Goal: Task Accomplishment & Management: Manage account settings

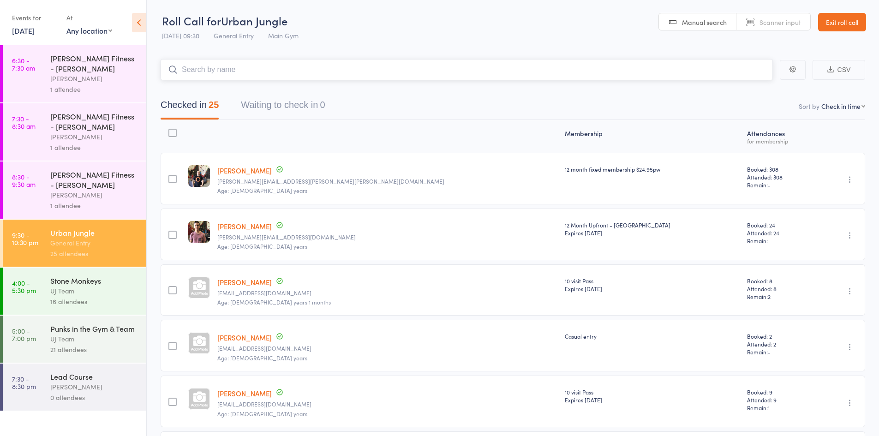
click at [335, 66] on input "search" at bounding box center [467, 69] width 613 height 21
paste input "[PERSON_NAME]"
type input "[PERSON_NAME]"
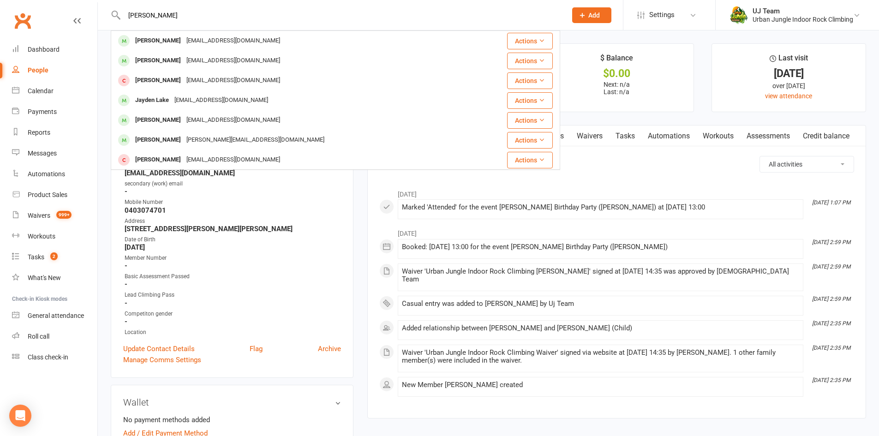
click at [187, 11] on input "Jayden Yap" at bounding box center [340, 15] width 439 height 13
click at [188, 11] on input "Jayden Yap" at bounding box center [340, 15] width 439 height 13
paste input "[PERSON_NAME]"
type input "[PERSON_NAME]"
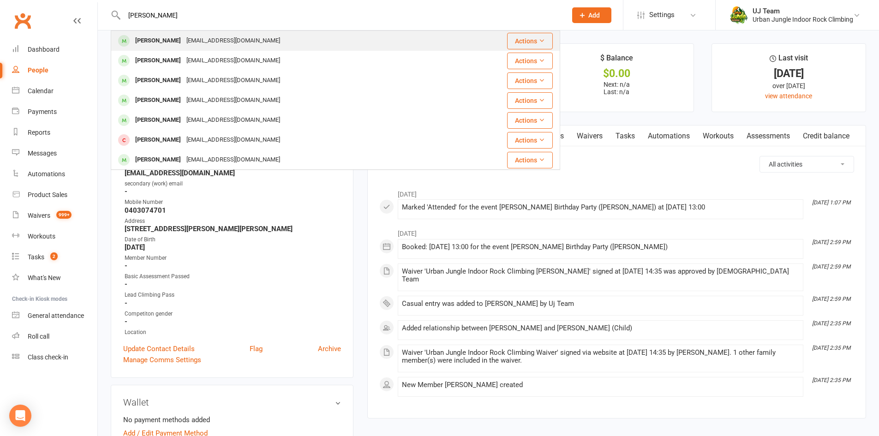
click at [210, 40] on div "[EMAIL_ADDRESS][DOMAIN_NAME]" at bounding box center [233, 40] width 99 height 13
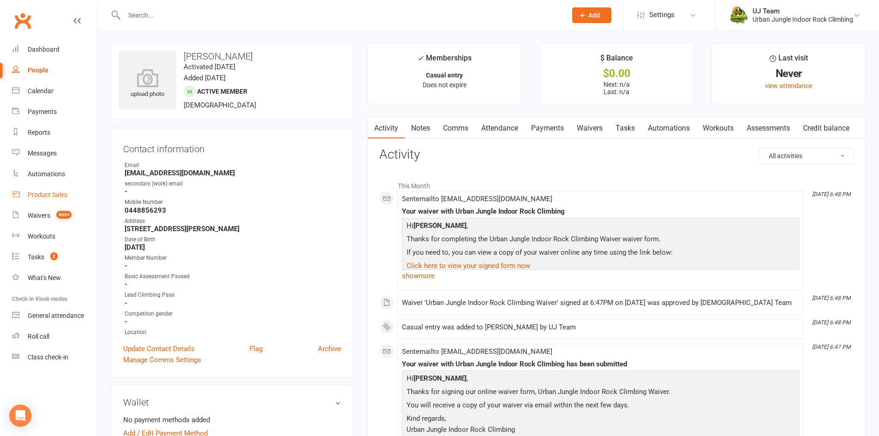
click at [42, 191] on div "Product Sales" at bounding box center [48, 194] width 40 height 7
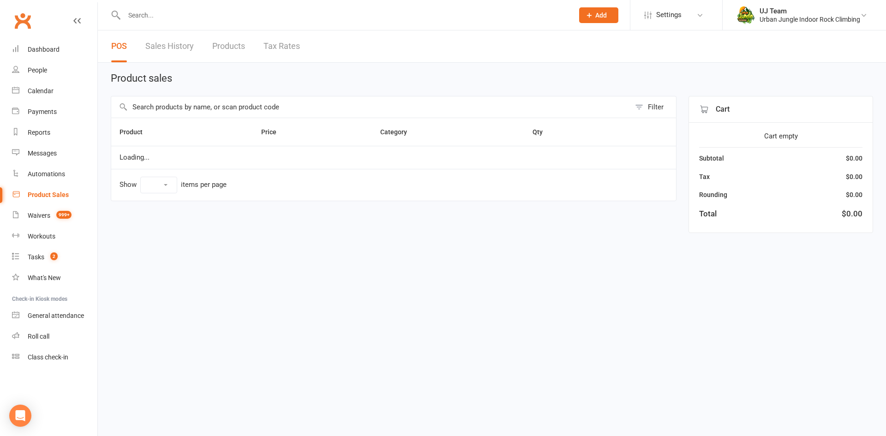
select select "10"
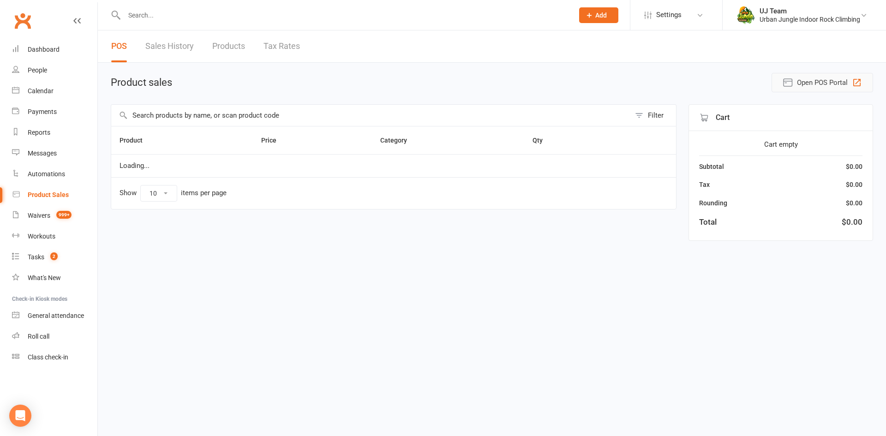
click at [810, 78] on span "Open POS Portal" at bounding box center [822, 82] width 51 height 11
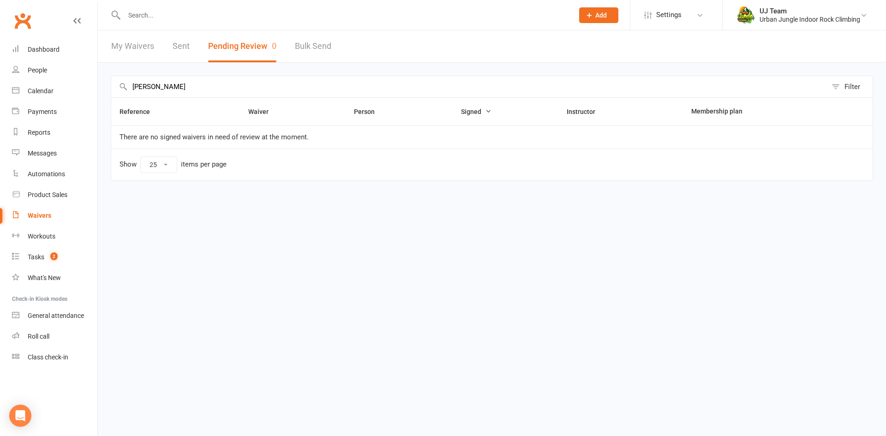
select select "25"
click at [196, 84] on input "Jayden Yap" at bounding box center [469, 86] width 716 height 21
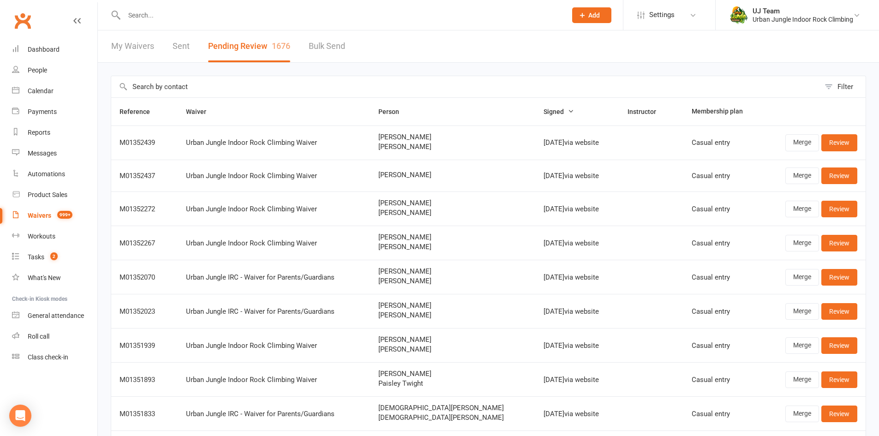
click at [403, 175] on span "[PERSON_NAME]" at bounding box center [453, 175] width 149 height 8
copy span "[PERSON_NAME]"
click at [847, 174] on link "Review" at bounding box center [840, 176] width 36 height 17
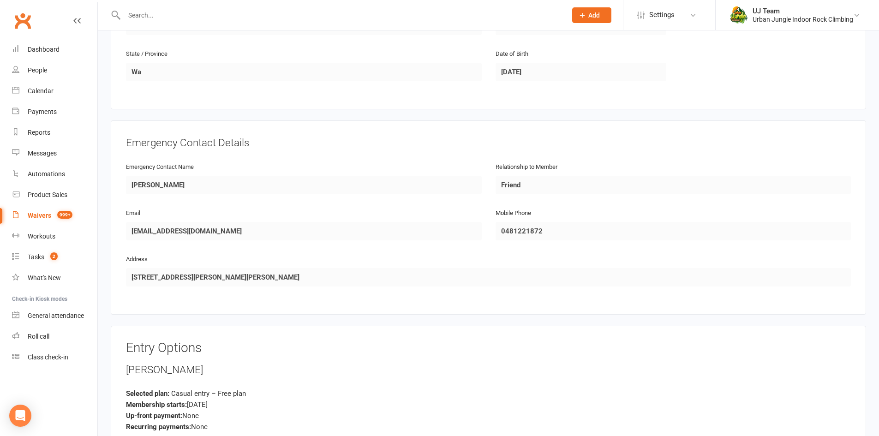
scroll to position [558, 0]
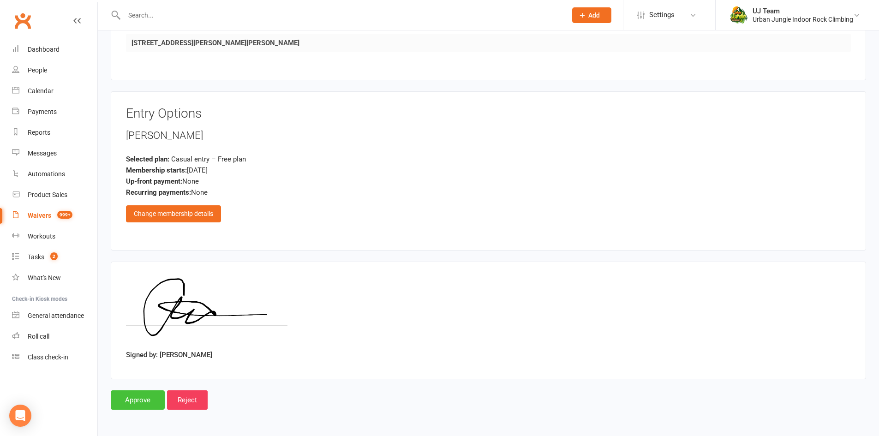
click at [142, 405] on input "Approve" at bounding box center [138, 400] width 54 height 19
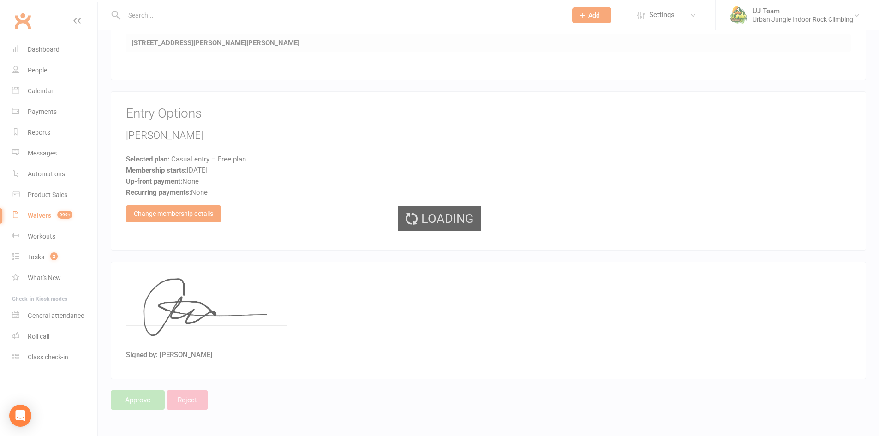
select select "25"
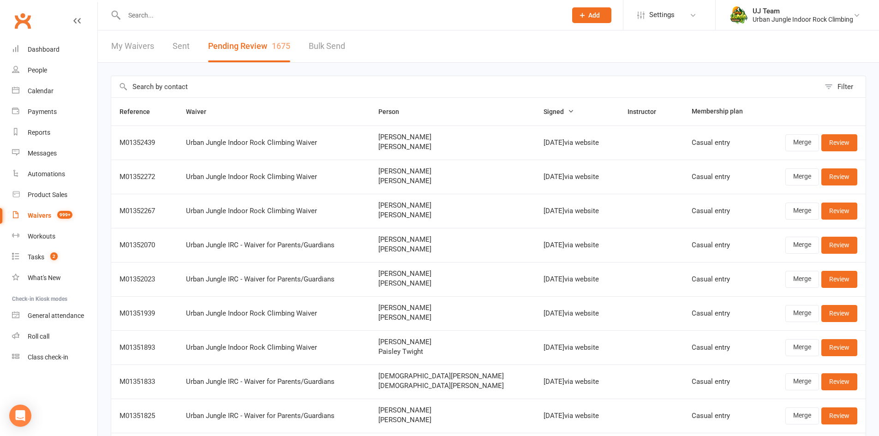
click at [183, 13] on input "text" at bounding box center [340, 15] width 439 height 13
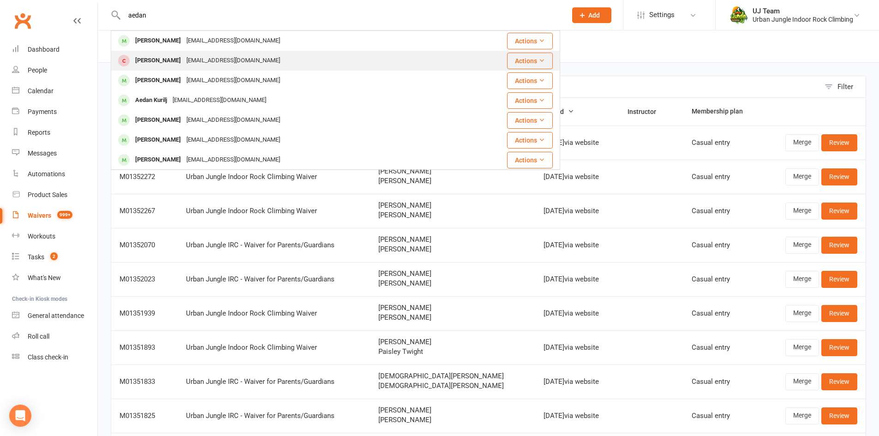
type input "aedan"
click at [281, 60] on div "Aedan Bailey aedanlbailey@gmail.com" at bounding box center [298, 60] width 373 height 19
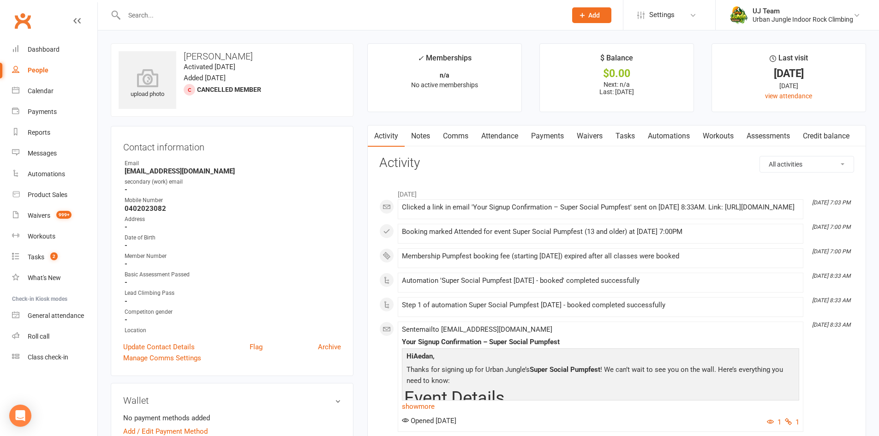
click at [177, 167] on div "Email" at bounding box center [233, 163] width 216 height 9
click at [175, 172] on strong "aedanlbailey@gmail.com" at bounding box center [233, 171] width 216 height 8
copy render-form-field "aedanlbailey@gmail.com"
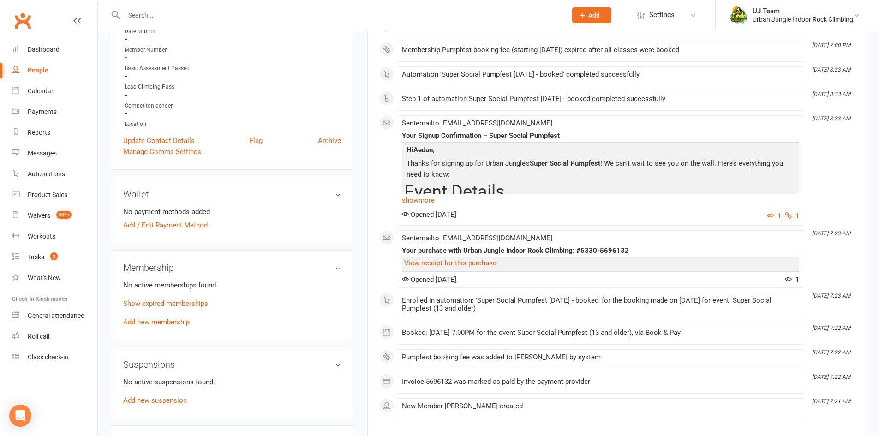
scroll to position [231, 0]
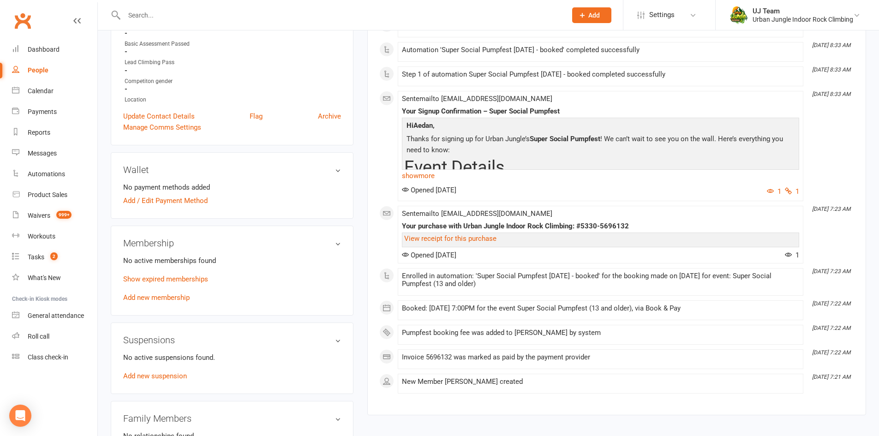
click at [123, 226] on div "Membership No active memberships found Show expired memberships Add new members…" at bounding box center [232, 271] width 243 height 90
click at [173, 299] on link "Add new membership" at bounding box center [156, 298] width 66 height 8
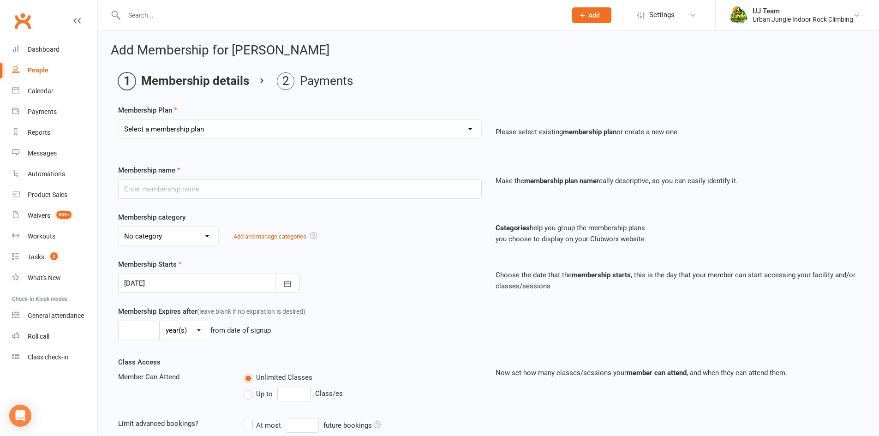
click at [176, 132] on select "Select a membership plan Create new Membership Plan 10 visit Pass 10 visit Pass…" at bounding box center [300, 129] width 363 height 18
select select "12"
click at [119, 120] on select "Select a membership plan Create new Membership Plan 10 visit Pass 10 visit Pass…" at bounding box center [300, 129] width 363 height 18
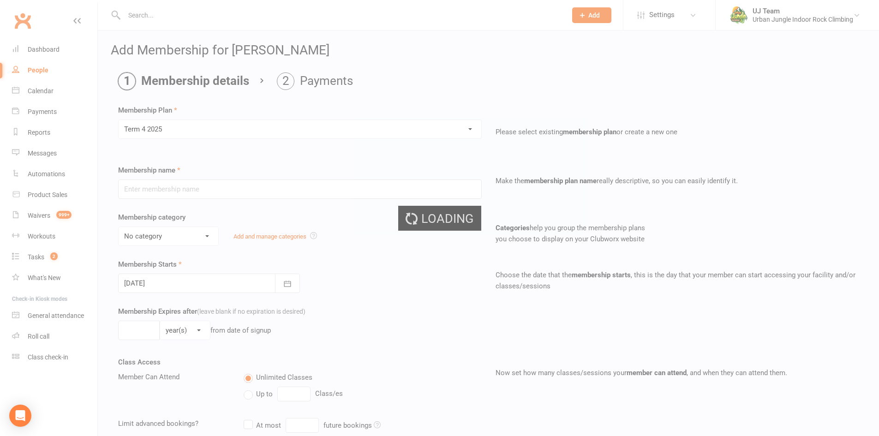
type input "Term 4 2025"
select select "7"
type input "[DATE]"
type input "12"
select select "1"
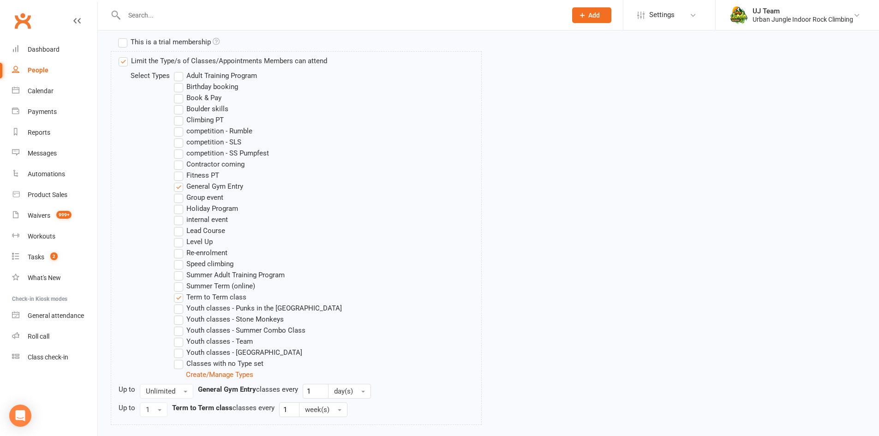
scroll to position [549, 0]
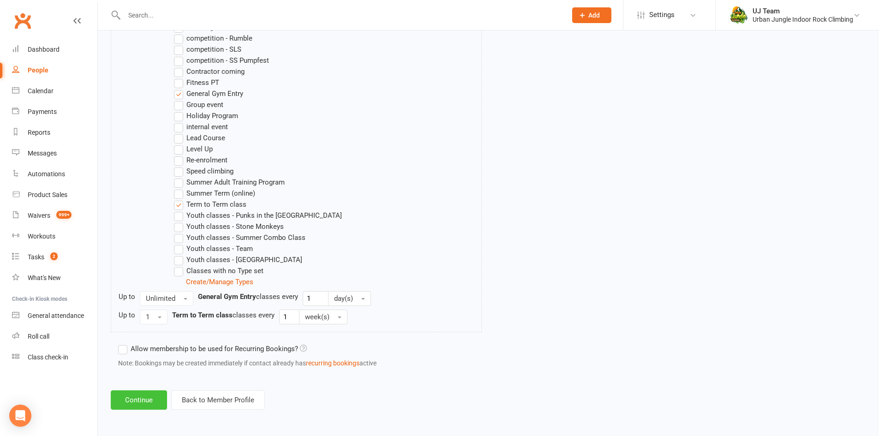
click at [138, 402] on button "Continue" at bounding box center [139, 400] width 56 height 19
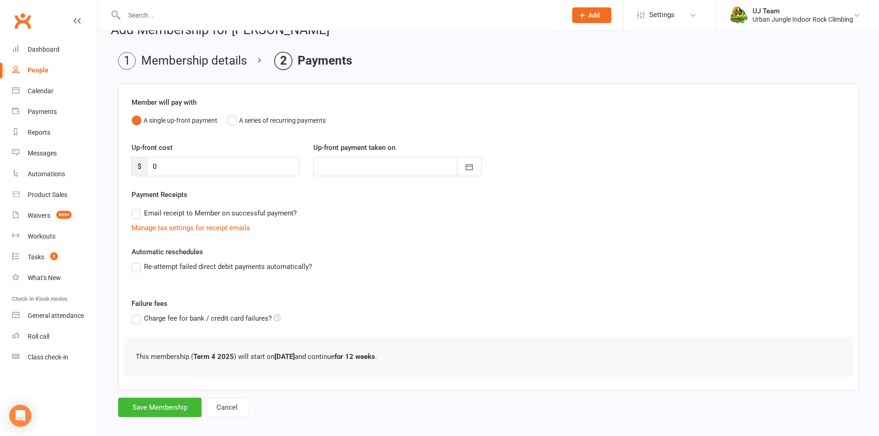
scroll to position [30, 0]
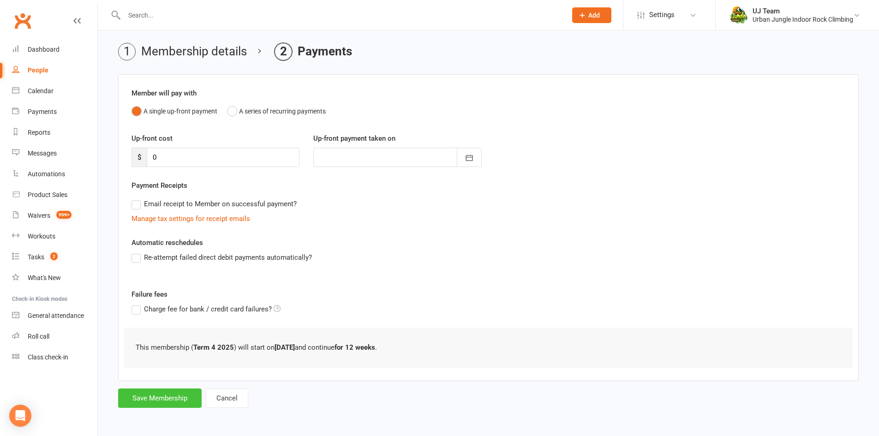
click at [142, 395] on button "Save Membership" at bounding box center [160, 398] width 84 height 19
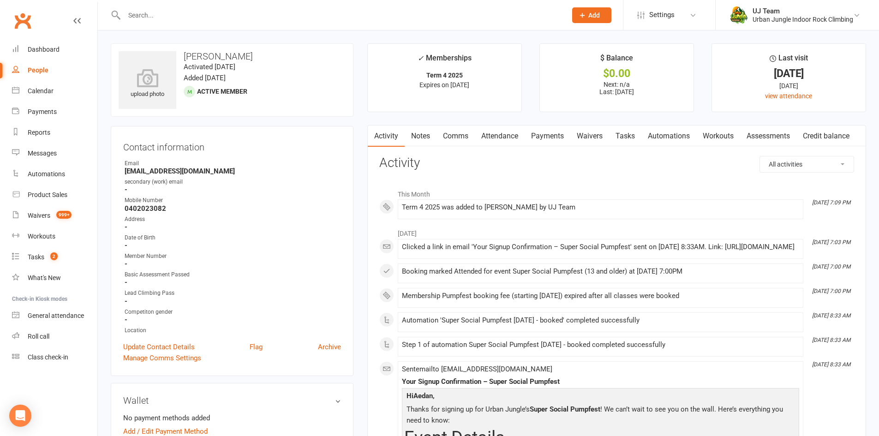
click at [493, 138] on link "Attendance" at bounding box center [500, 136] width 50 height 21
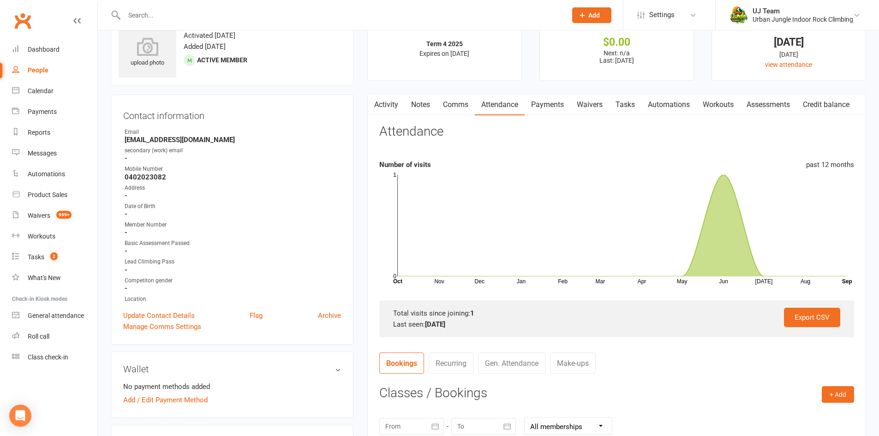
scroll to position [46, 0]
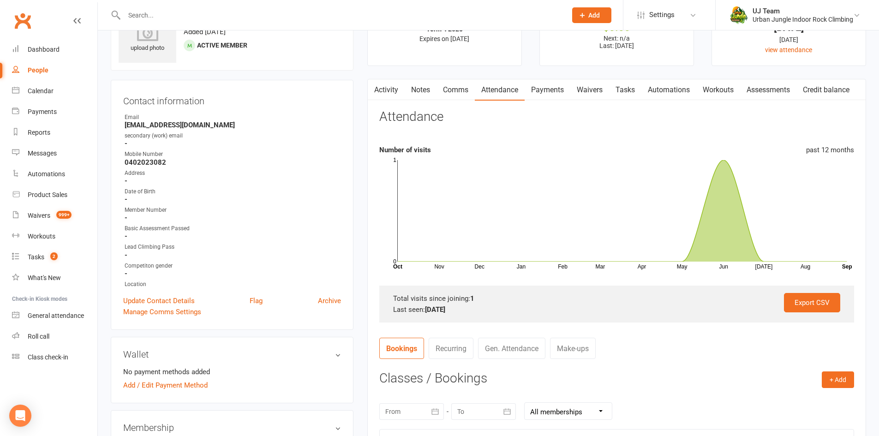
click at [544, 86] on link "Payments" at bounding box center [548, 89] width 46 height 21
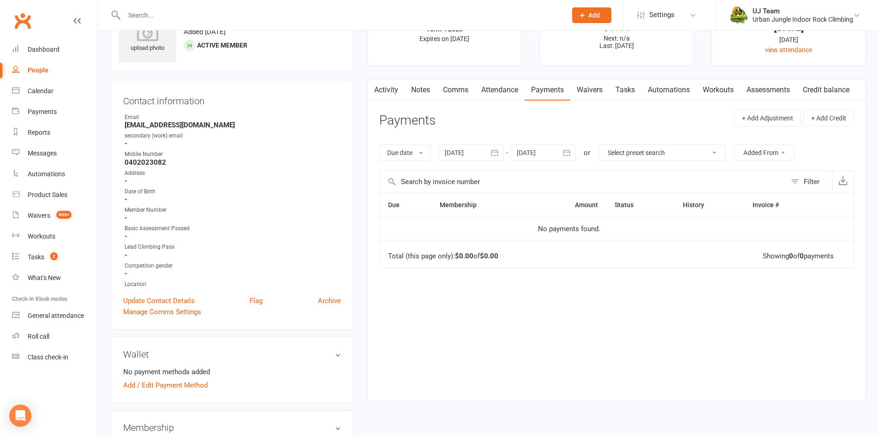
click at [496, 88] on link "Attendance" at bounding box center [500, 89] width 50 height 21
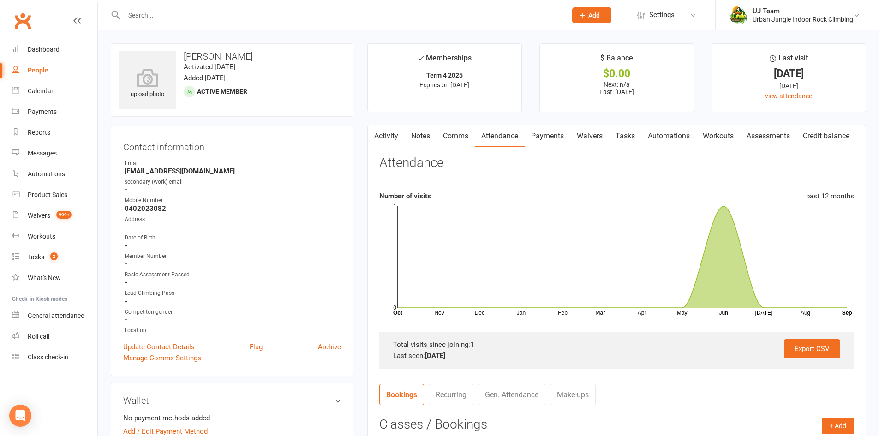
click at [199, 57] on h3 "[PERSON_NAME]" at bounding box center [232, 56] width 227 height 10
copy h3 "[PERSON_NAME]"
click at [154, 18] on input "text" at bounding box center [340, 15] width 439 height 13
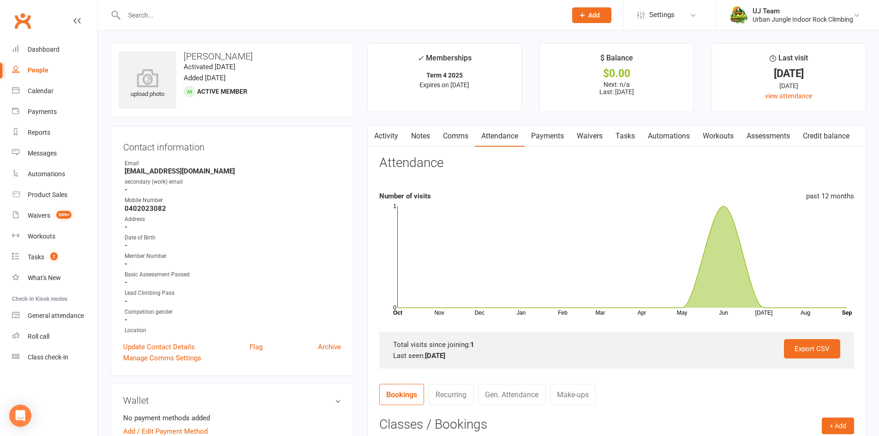
paste input "[PERSON_NAME]"
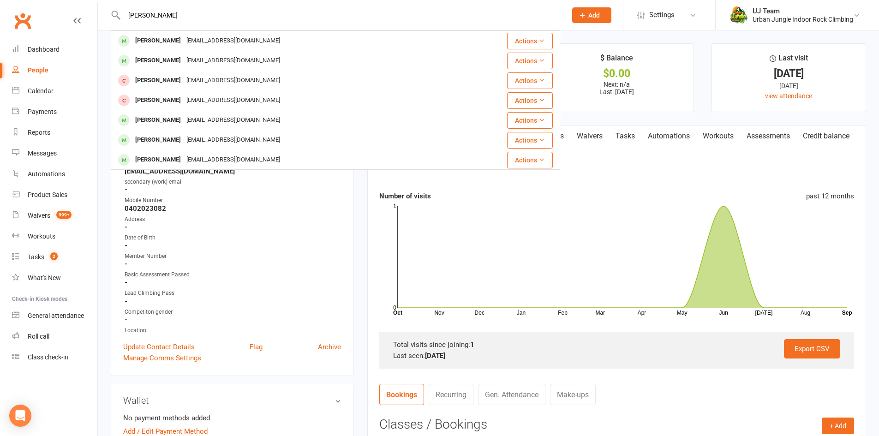
type input "[PERSON_NAME]"
click at [233, 388] on div "Wallet No payment methods added Add / Edit Payment Method" at bounding box center [232, 416] width 243 height 66
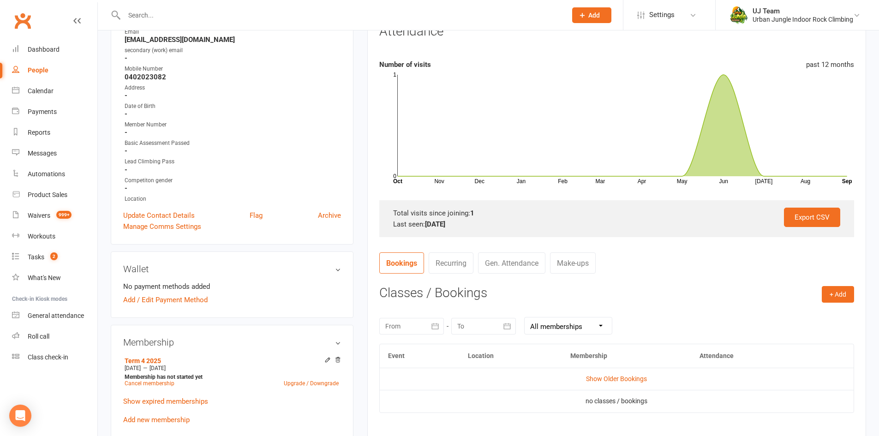
scroll to position [185, 0]
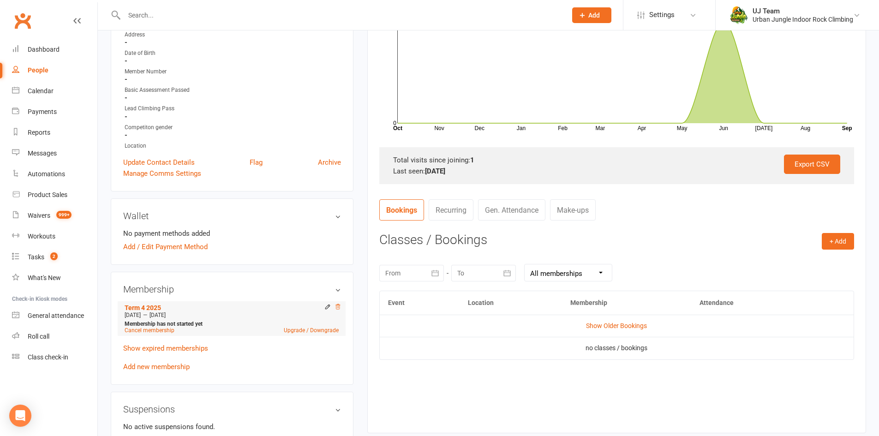
click at [339, 307] on icon at bounding box center [338, 307] width 6 height 6
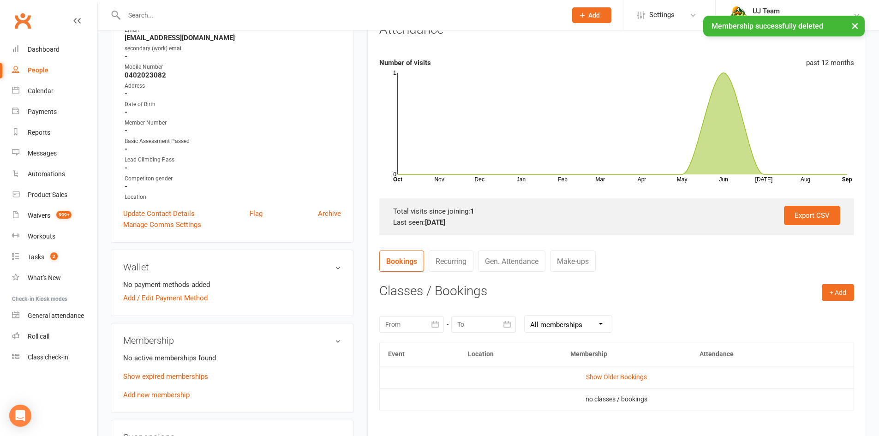
scroll to position [0, 0]
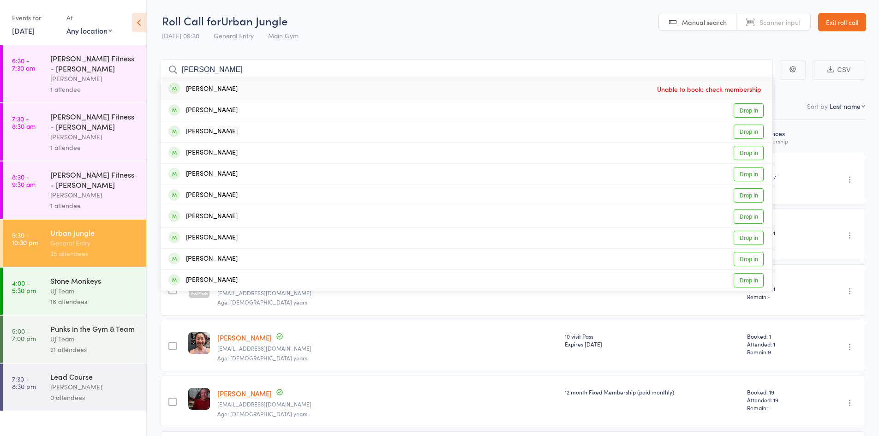
type input "[PERSON_NAME]"
click at [301, 61] on input "Aimi Hayashi" at bounding box center [467, 69] width 613 height 21
click at [22, 34] on link "15 Sep, 2025" at bounding box center [23, 30] width 23 height 10
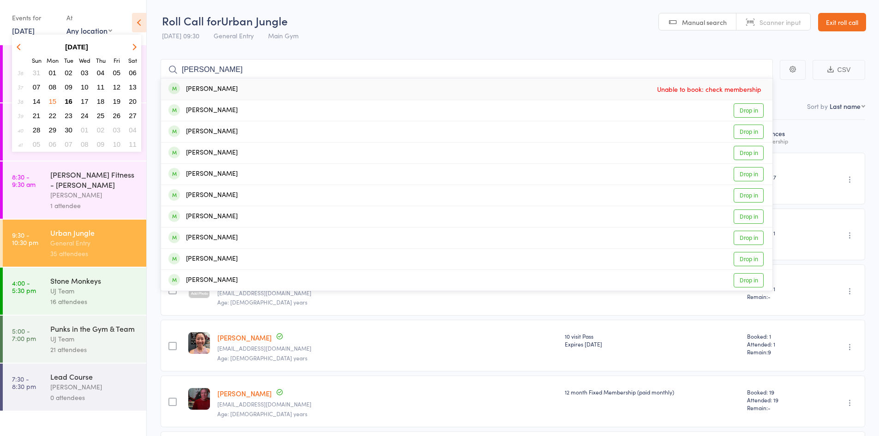
click at [66, 102] on span "16" at bounding box center [69, 101] width 8 height 8
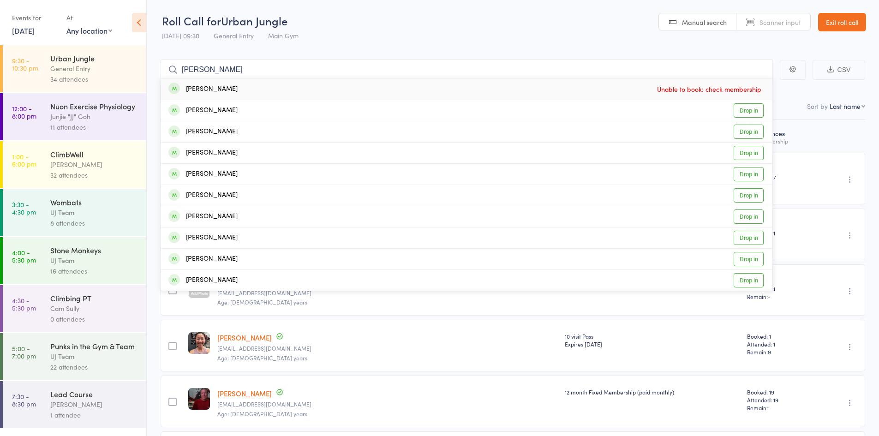
click at [67, 74] on div "34 attendees" at bounding box center [94, 79] width 88 height 11
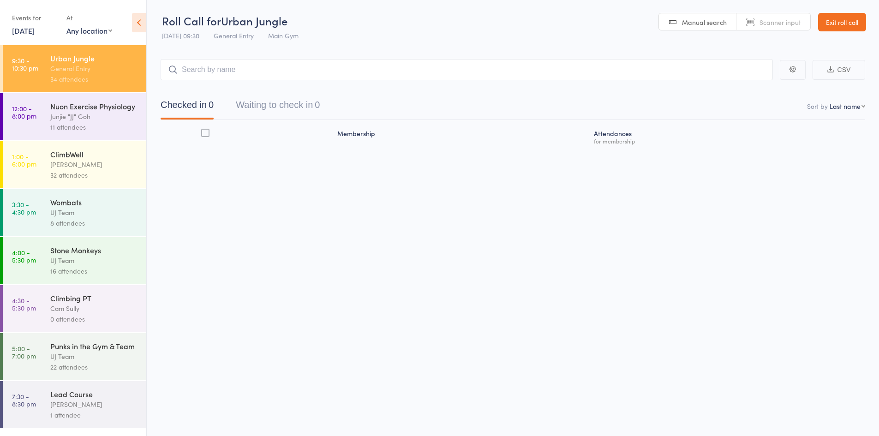
click at [228, 72] on input "search" at bounding box center [467, 69] width 613 height 21
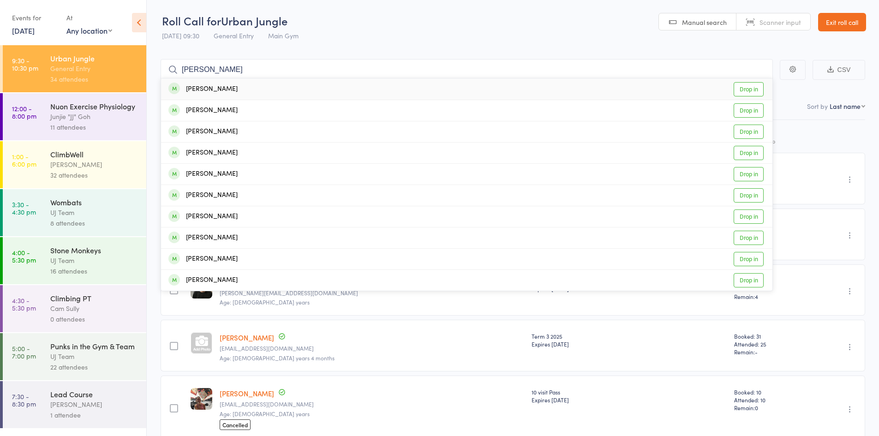
type input "Aimi Hayashi"
click at [236, 89] on div "Aimi Hayashi Drop in" at bounding box center [467, 88] width 612 height 21
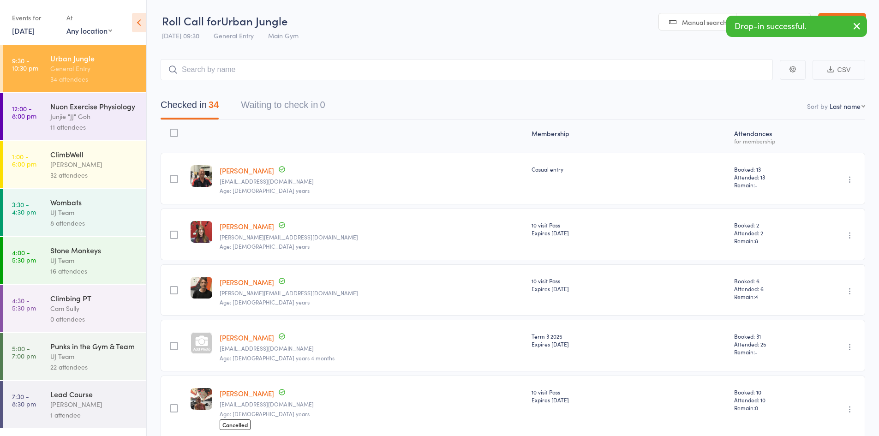
click at [118, 359] on div "UJ Team" at bounding box center [94, 356] width 88 height 11
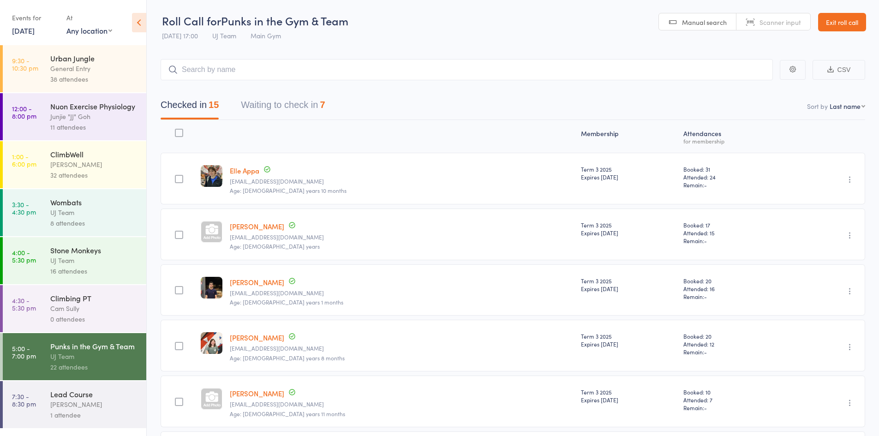
click at [248, 225] on link "Aedan Bailey" at bounding box center [257, 227] width 54 height 10
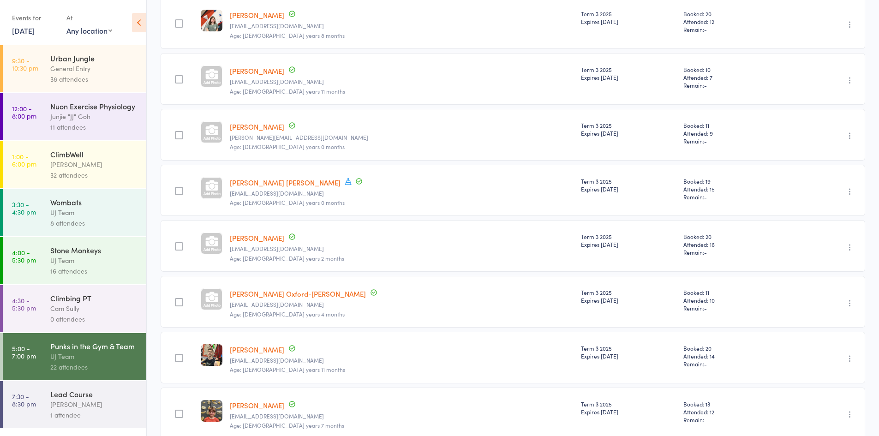
scroll to position [323, 0]
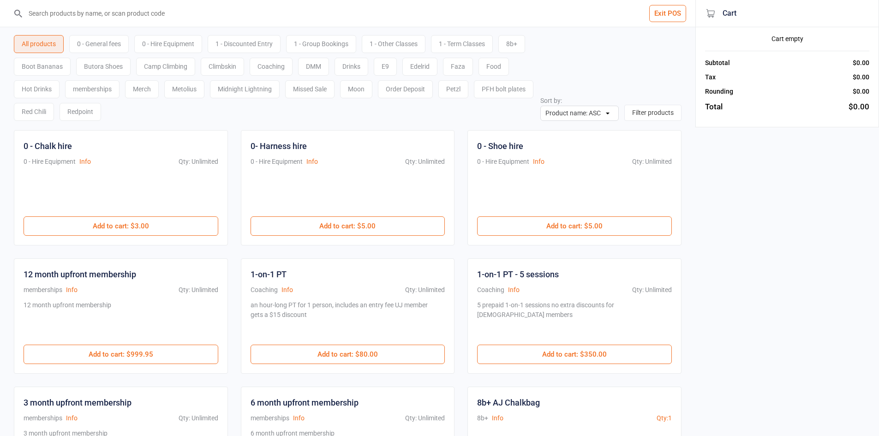
click at [161, 11] on input "search" at bounding box center [353, 13] width 659 height 27
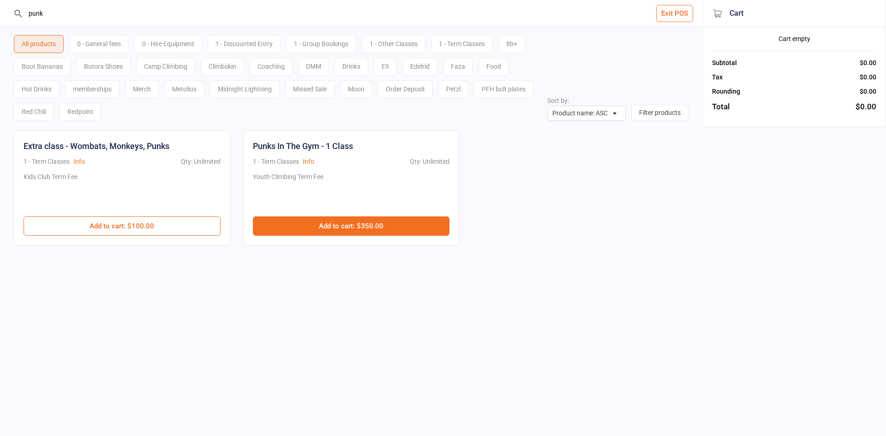
type input "punk"
click at [382, 227] on button "Add to cart : $350.00" at bounding box center [351, 225] width 197 height 19
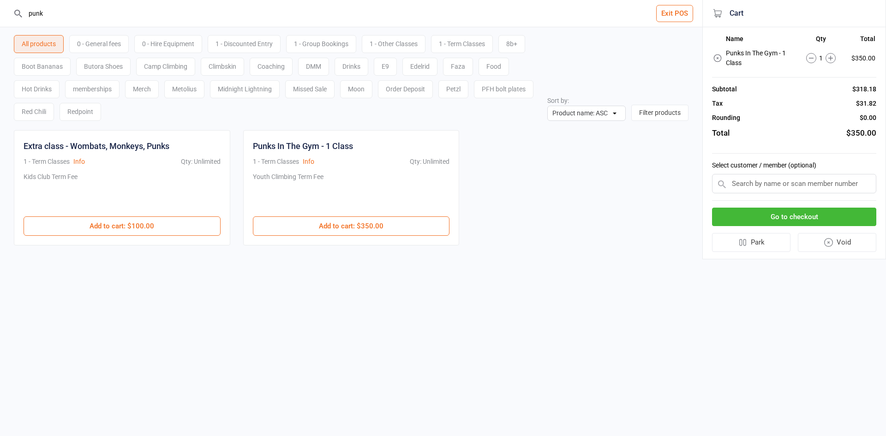
click at [781, 188] on input "text" at bounding box center [794, 183] width 164 height 19
paste input "[EMAIL_ADDRESS][DOMAIN_NAME]"
type input "lisajmanning@gmail.com"
click at [790, 221] on button "Go to checkout" at bounding box center [794, 217] width 164 height 19
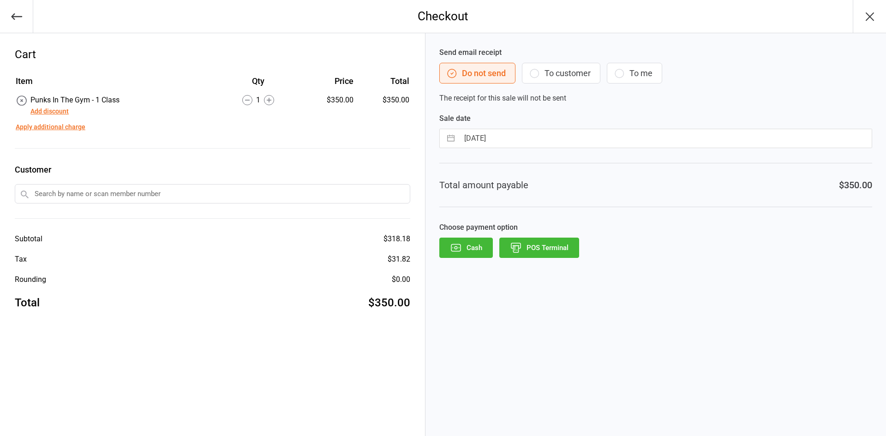
click at [96, 198] on input "text" at bounding box center [213, 193] width 396 height 19
paste input "lisajmanning@gmail.com"
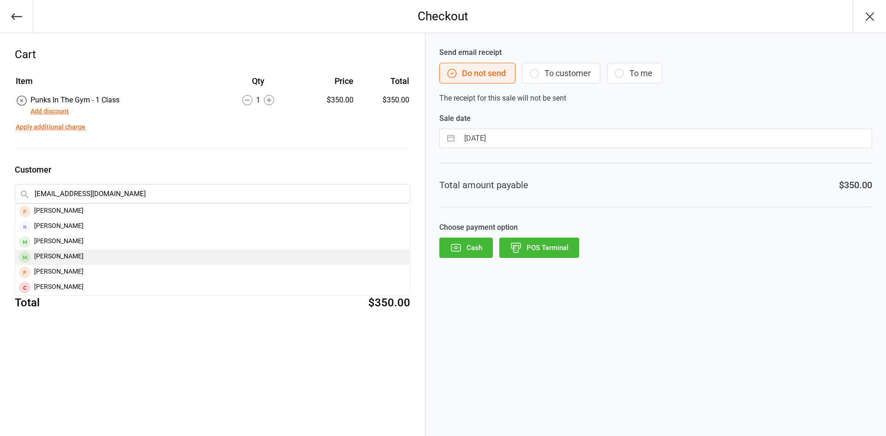
type input "lisajmanning@gmail.com"
click at [88, 259] on div "Aedan Bailey" at bounding box center [212, 257] width 395 height 15
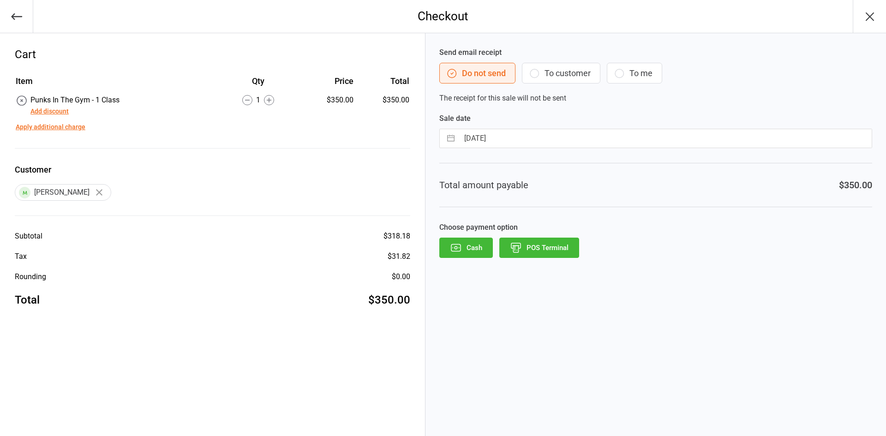
click at [578, 73] on button "To customer" at bounding box center [561, 73] width 78 height 21
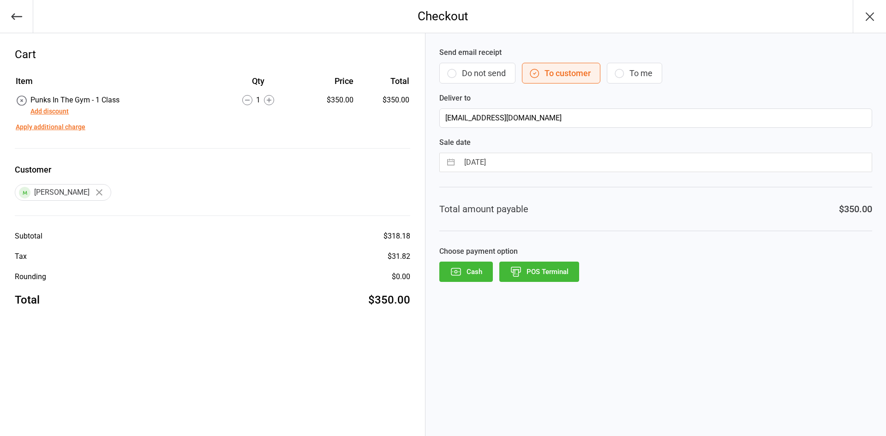
click at [523, 275] on button "POS Terminal" at bounding box center [539, 272] width 80 height 20
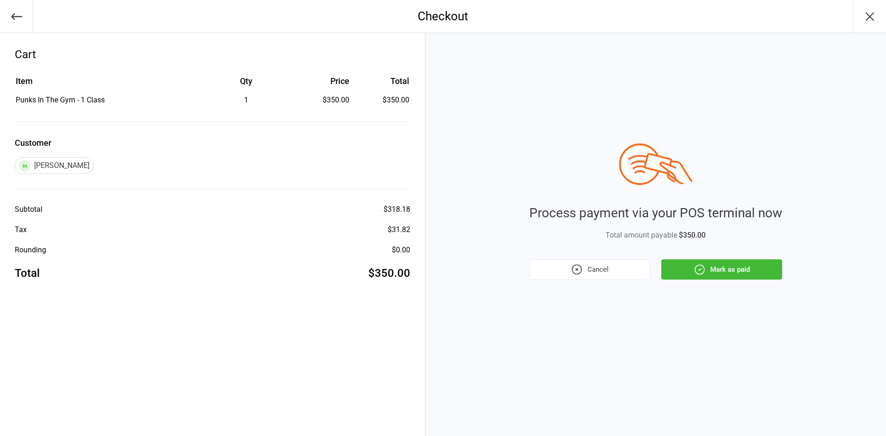
click at [709, 273] on button "Mark as paid" at bounding box center [721, 269] width 121 height 20
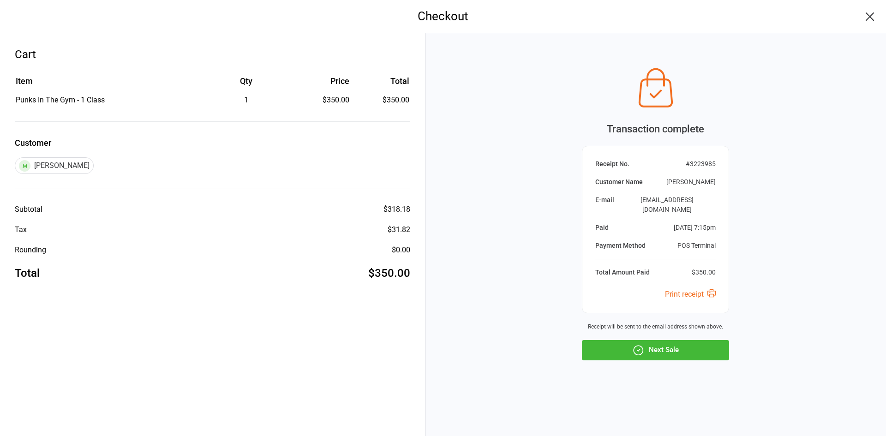
click at [673, 350] on button "Next Sale" at bounding box center [655, 350] width 147 height 20
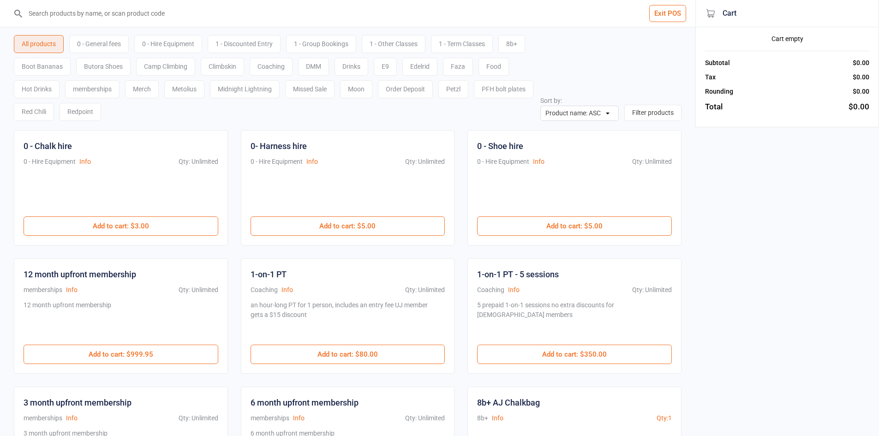
click at [152, 15] on input "search" at bounding box center [353, 13] width 659 height 27
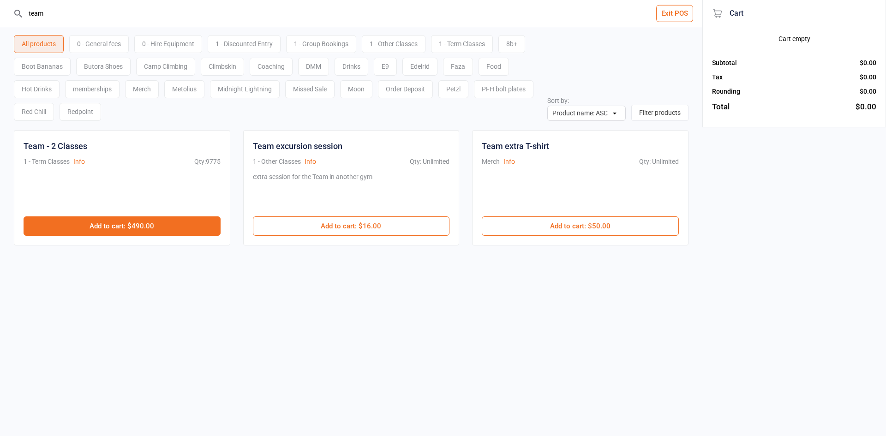
type input "team"
click at [157, 229] on button "Add to cart : $490.00" at bounding box center [122, 225] width 197 height 19
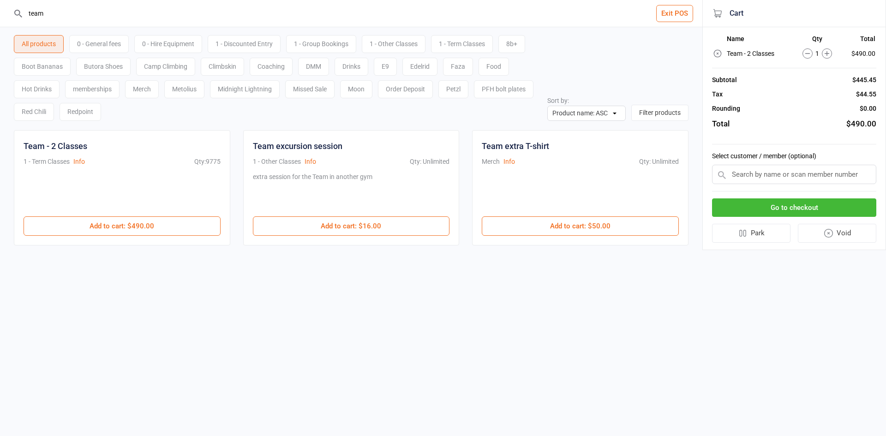
click at [748, 176] on input "text" at bounding box center [794, 174] width 164 height 19
paste input "Zac Poole"
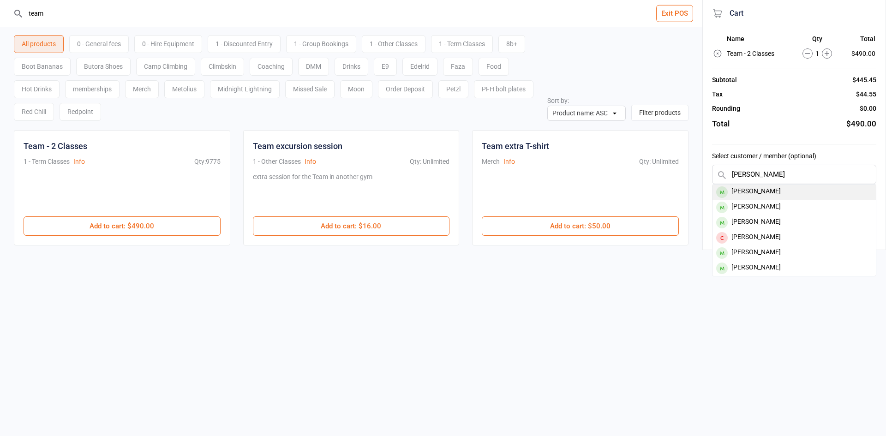
type input "Zac Poole"
click at [786, 192] on div "Zac Poole" at bounding box center [794, 192] width 163 height 15
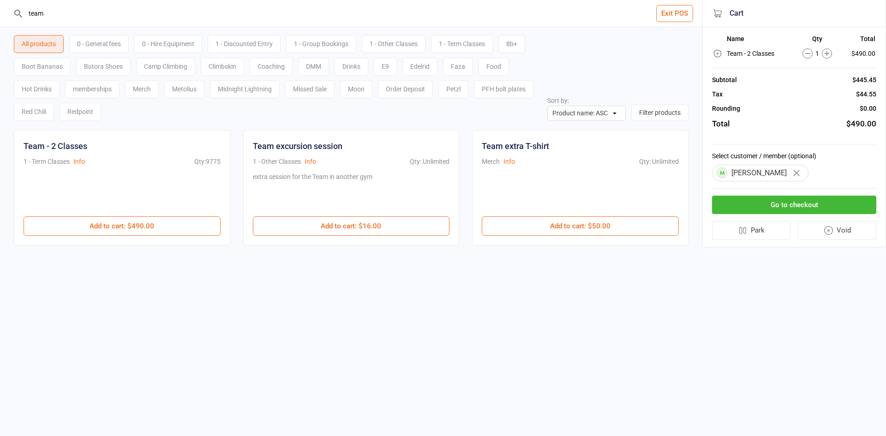
click at [781, 204] on button "Go to checkout" at bounding box center [794, 205] width 164 height 19
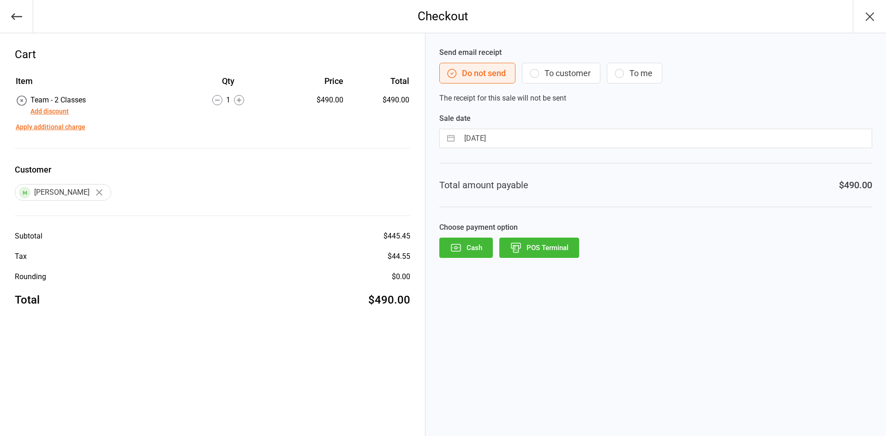
click at [577, 72] on button "To customer" at bounding box center [561, 73] width 78 height 21
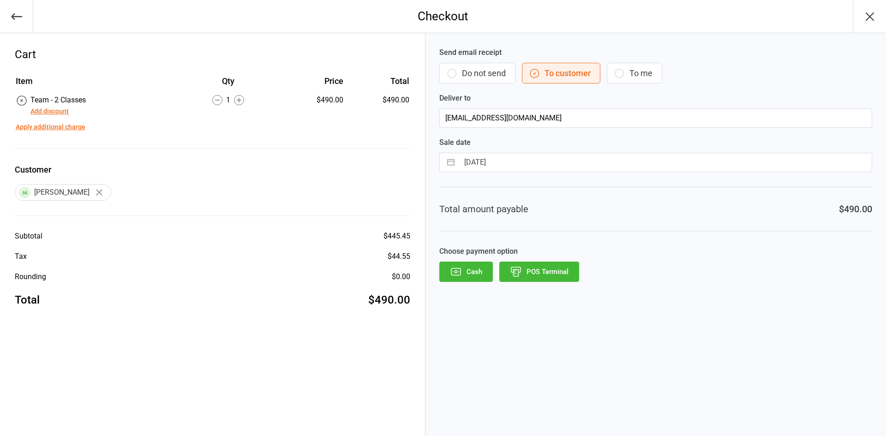
click at [565, 276] on button "POS Terminal" at bounding box center [539, 272] width 80 height 20
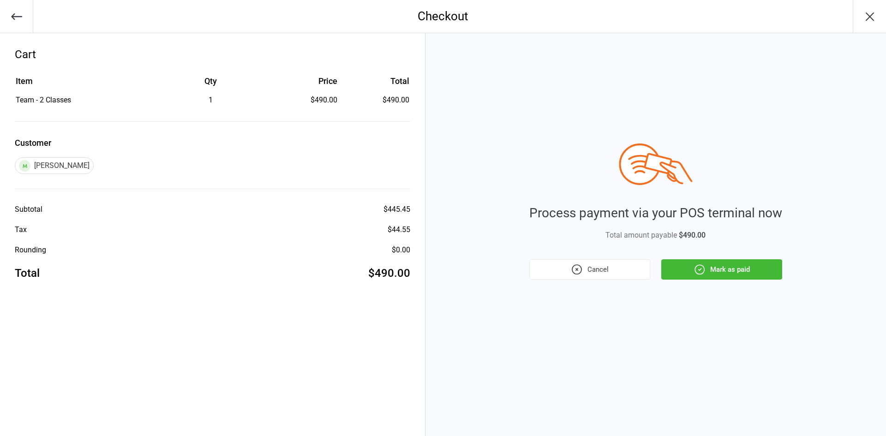
click at [738, 265] on button "Mark as paid" at bounding box center [721, 269] width 121 height 20
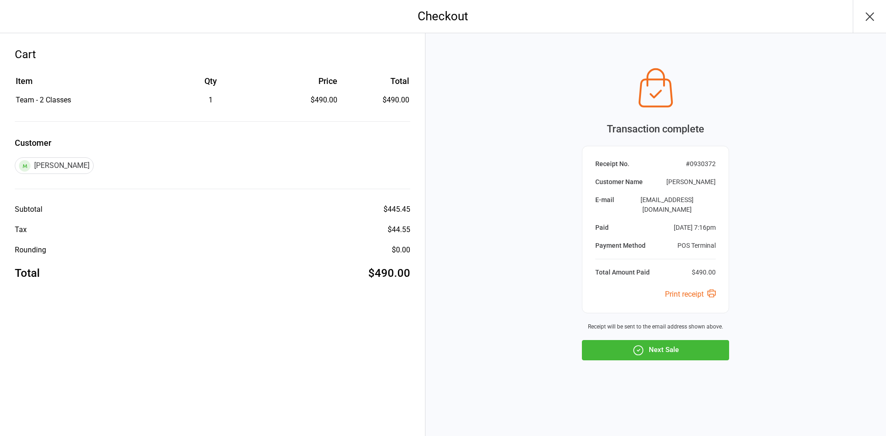
click at [692, 358] on div "Transaction complete Receipt No. # 0930372 Customer Name Zac Poole E-mail abign…" at bounding box center [656, 234] width 461 height 403
click at [691, 348] on button "Next Sale" at bounding box center [655, 350] width 147 height 20
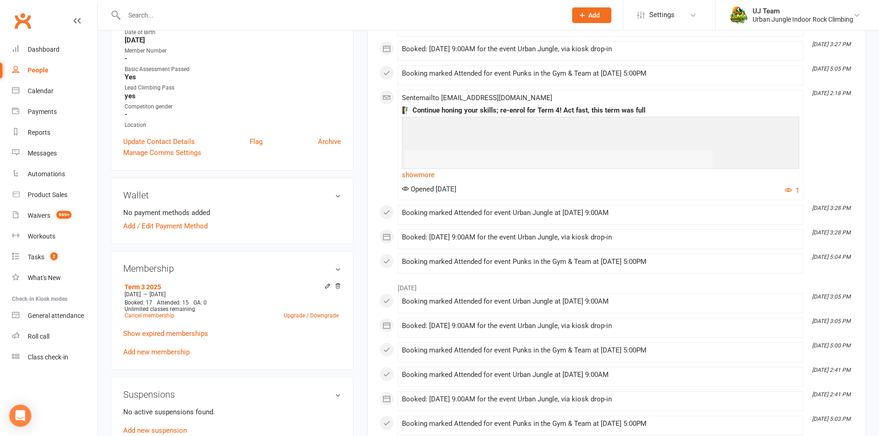
scroll to position [277, 0]
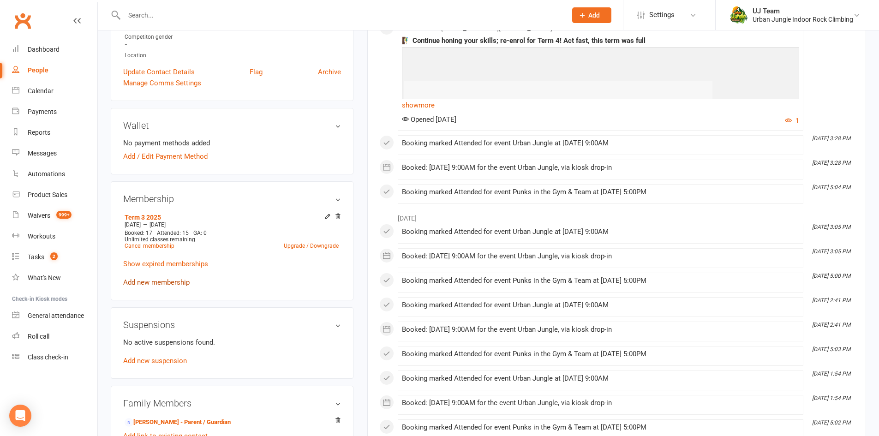
click at [166, 283] on link "Add new membership" at bounding box center [156, 282] width 66 height 8
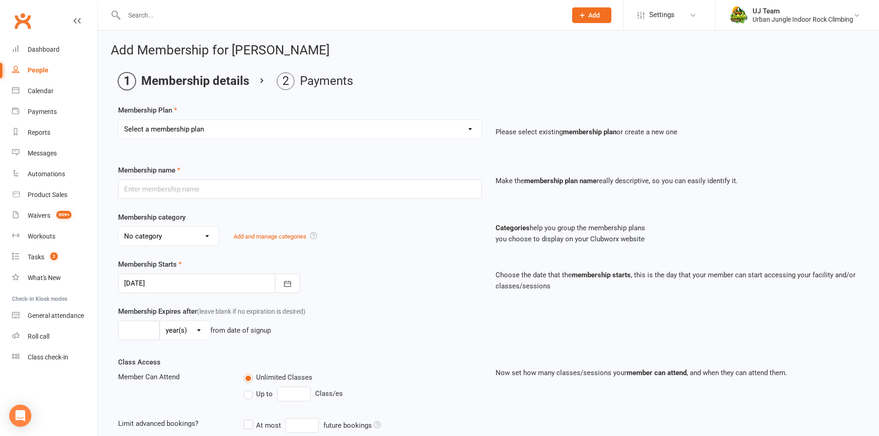
click at [248, 138] on div "Select a membership plan Create new Membership Plan 10 visit Pass 10 visit Pass…" at bounding box center [300, 129] width 364 height 19
click at [244, 131] on select "Select a membership plan Create new Membership Plan 10 visit Pass 10 visit Pass…" at bounding box center [300, 129] width 363 height 18
select select "12"
click at [119, 120] on select "Select a membership plan Create new Membership Plan 10 visit Pass 10 visit Pass…" at bounding box center [300, 129] width 363 height 18
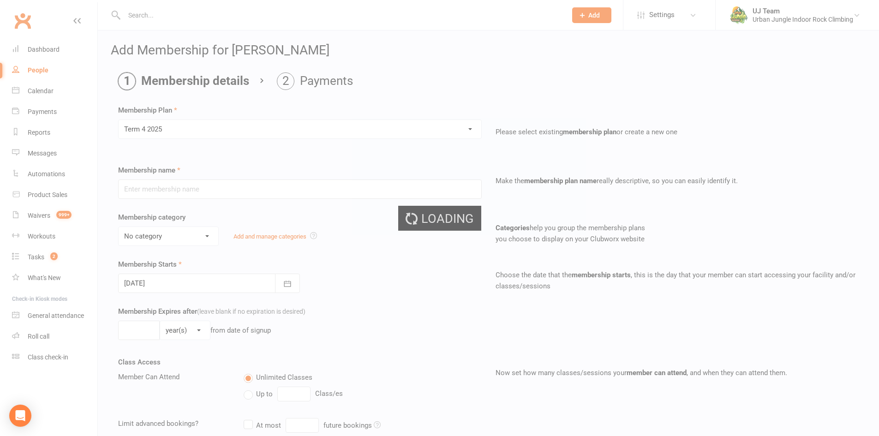
type input "Term 4 2025"
select select "7"
type input "[DATE]"
type input "12"
select select "1"
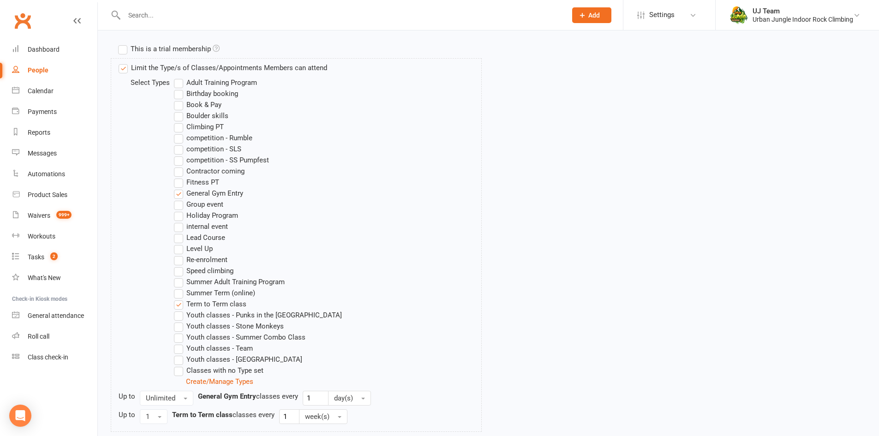
scroll to position [549, 0]
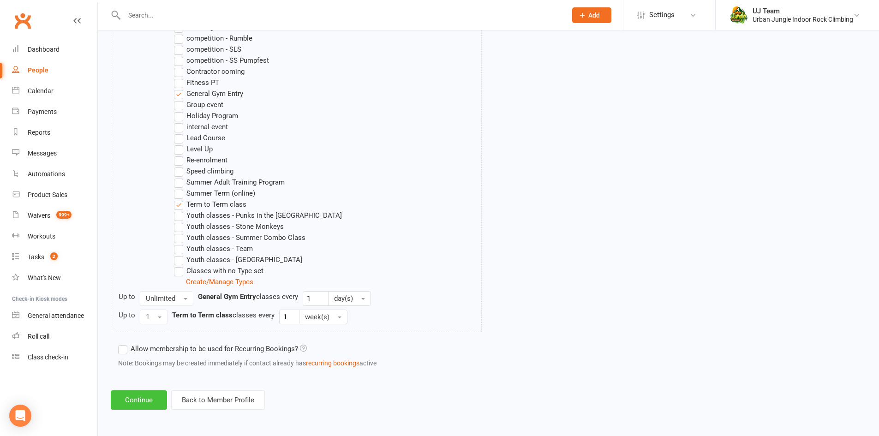
click at [129, 400] on button "Continue" at bounding box center [139, 400] width 56 height 19
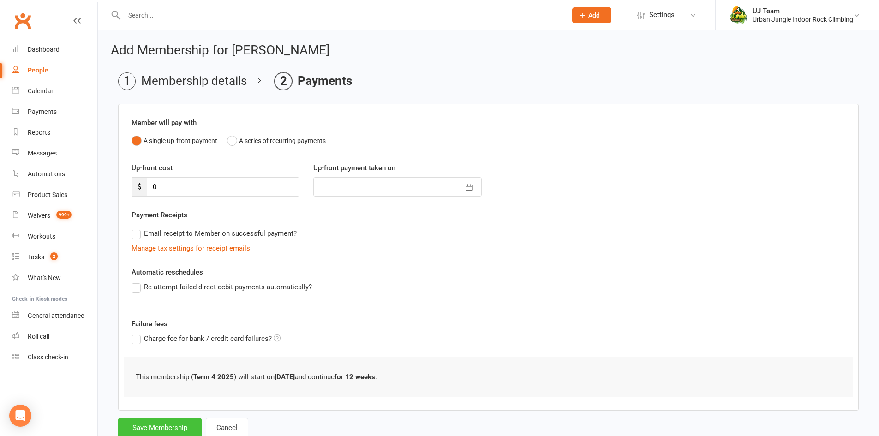
click at [170, 430] on button "Save Membership" at bounding box center [160, 427] width 84 height 19
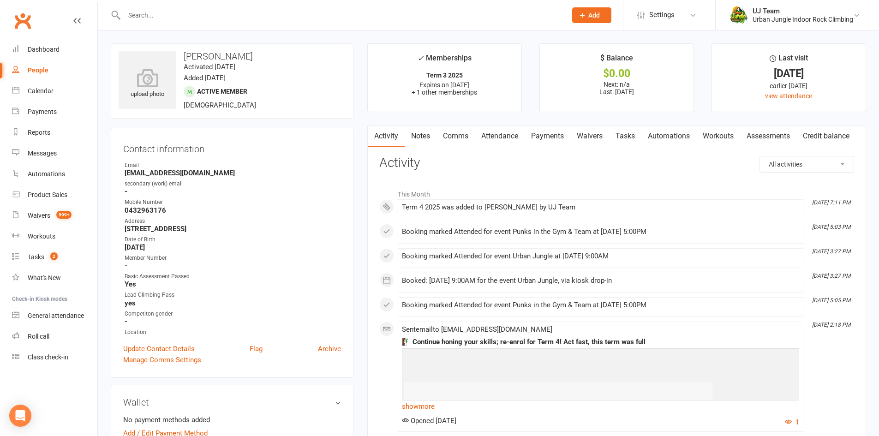
click at [492, 141] on link "Attendance" at bounding box center [500, 136] width 50 height 21
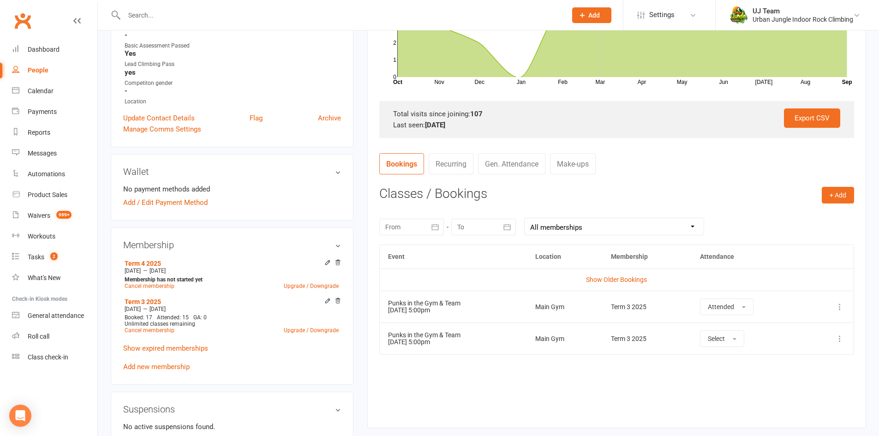
scroll to position [277, 0]
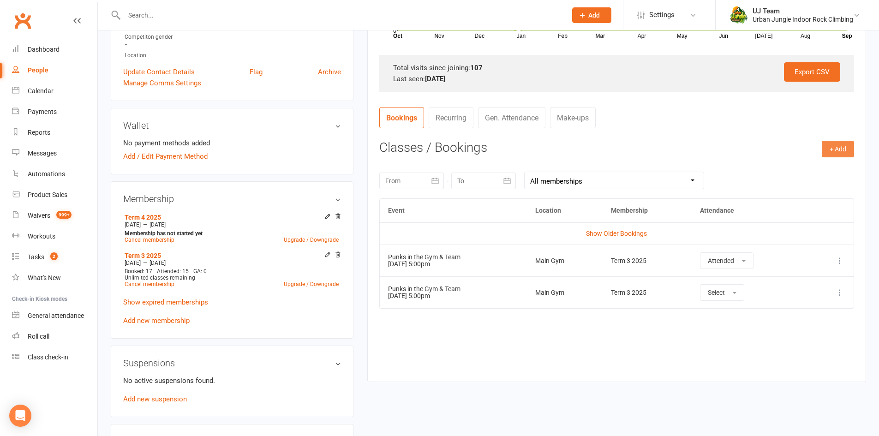
click at [840, 147] on button "+ Add" at bounding box center [838, 149] width 32 height 17
click at [808, 168] on link "Book Event" at bounding box center [808, 170] width 91 height 18
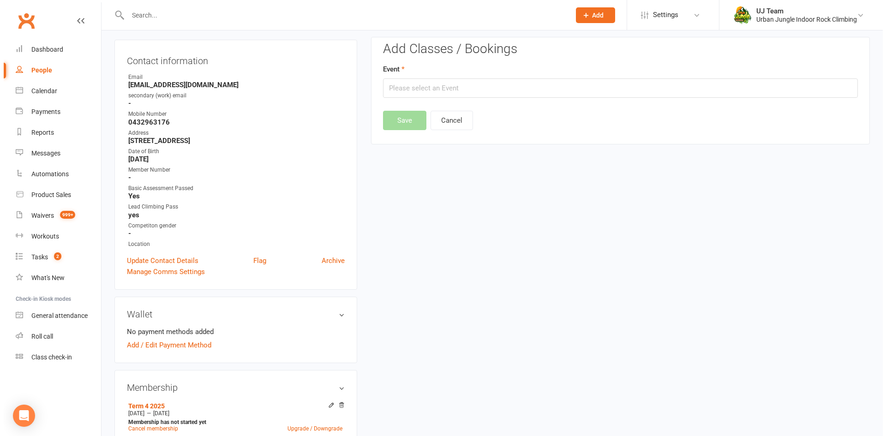
scroll to position [79, 0]
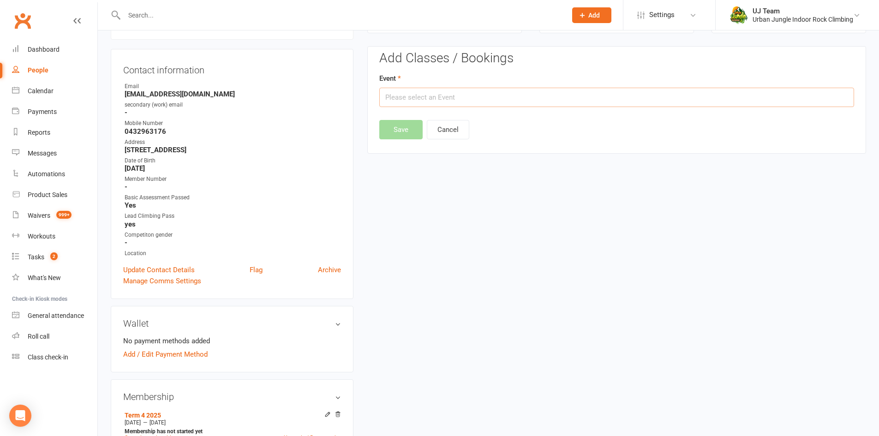
click at [518, 102] on input "text" at bounding box center [616, 97] width 475 height 19
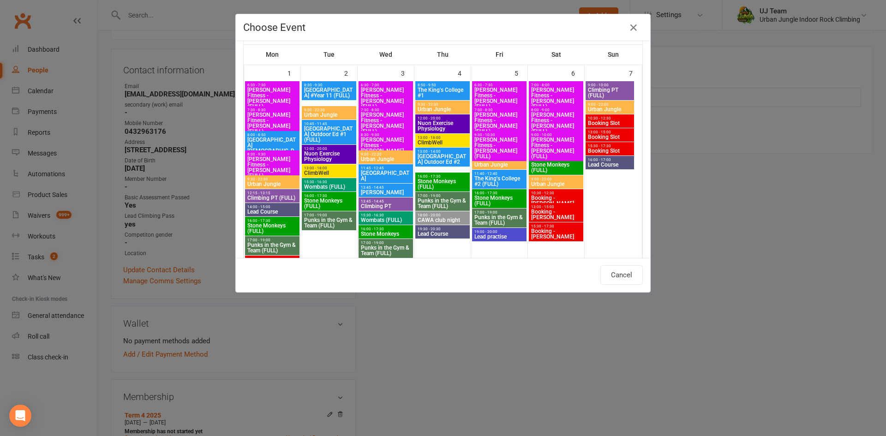
scroll to position [0, 0]
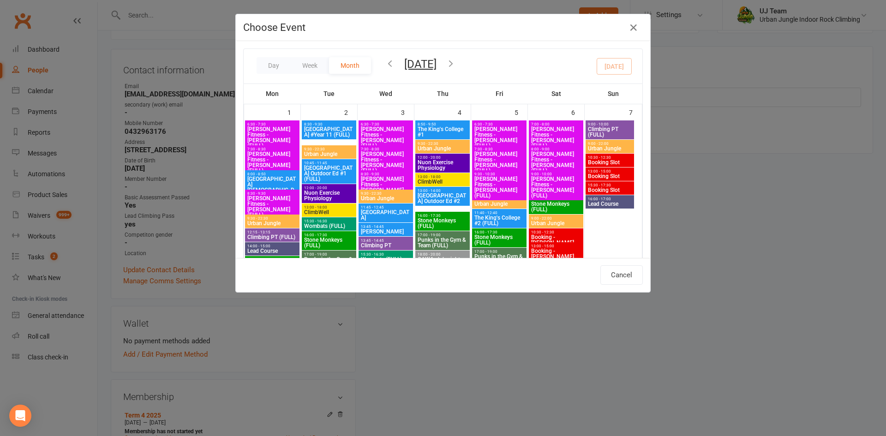
click at [504, 57] on div "Day Week Month September 2025 September 2025 Sun Mon Tue Wed Thu Fri Sat 31 01 …" at bounding box center [443, 66] width 399 height 35
click at [456, 65] on icon "button" at bounding box center [451, 63] width 10 height 10
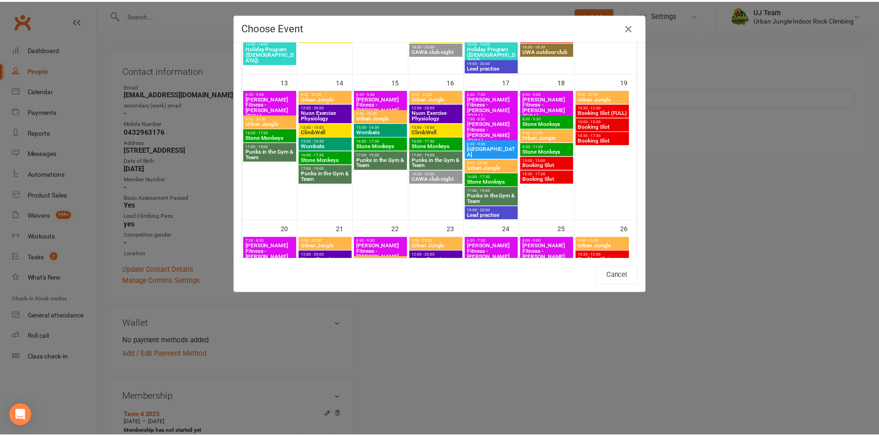
scroll to position [323, 0]
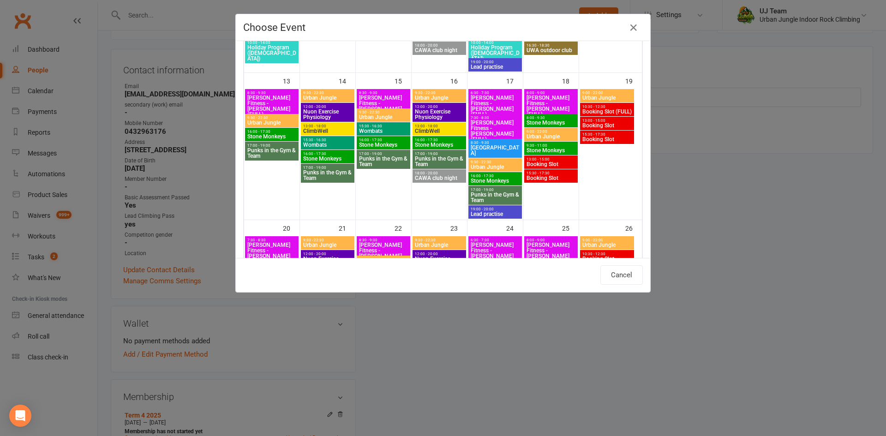
click at [339, 173] on span "Punks in the Gym & Team" at bounding box center [328, 175] width 50 height 11
type input "Punks in the Gym & Team - Oct 14, 2025 5:00:00 PM"
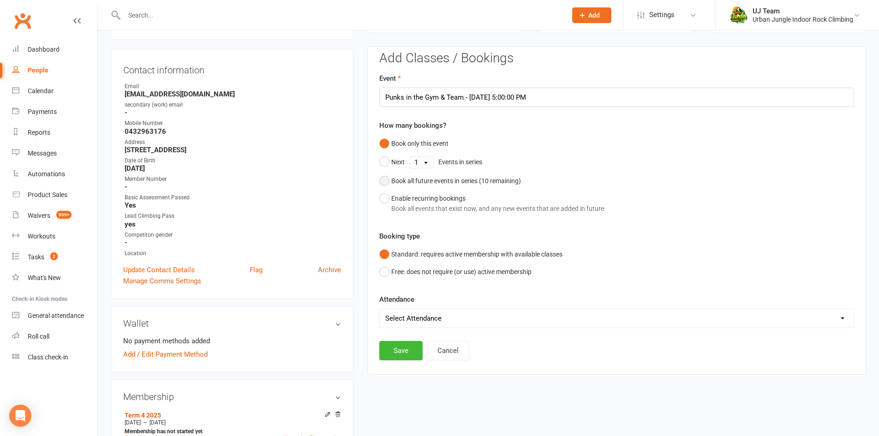
click at [391, 181] on button "Book all future events in series ( 10 remaining)" at bounding box center [450, 181] width 142 height 18
click at [397, 303] on button "Save" at bounding box center [400, 303] width 43 height 19
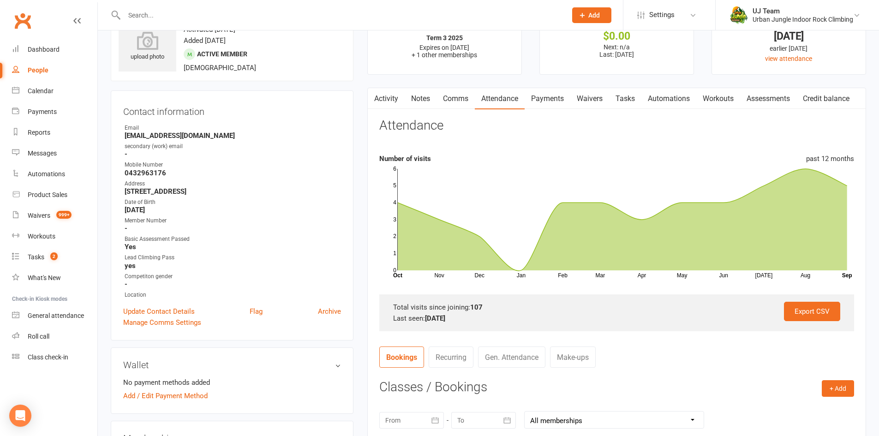
scroll to position [0, 0]
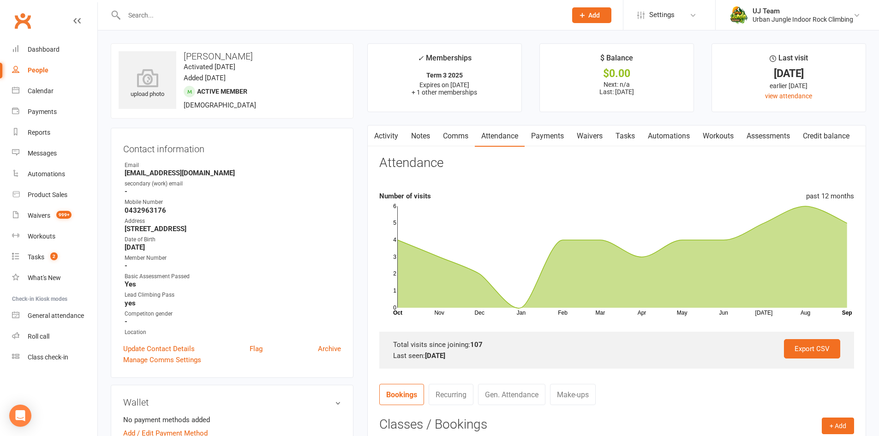
click at [185, 171] on strong "lisajmanning@gmail.com" at bounding box center [233, 173] width 216 height 8
copy render-form-field "lisajmanning@gmail.com"
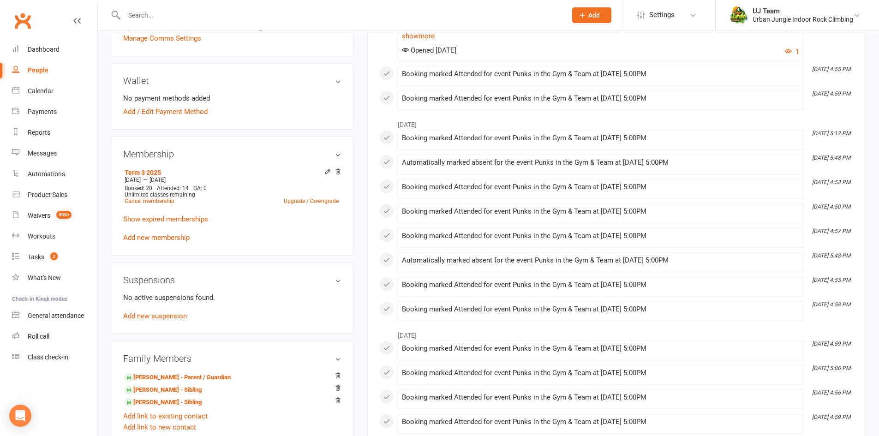
scroll to position [323, 0]
click at [179, 240] on link "Add new membership" at bounding box center [156, 236] width 66 height 8
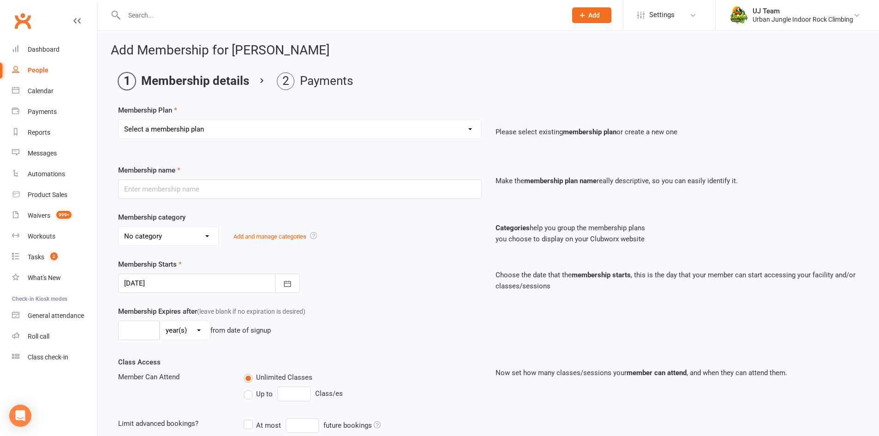
click at [198, 130] on select "Select a membership plan Create new Membership Plan 10 visit Pass 10 visit Pass…" at bounding box center [300, 129] width 363 height 18
select select "12"
click at [119, 120] on select "Select a membership plan Create new Membership Plan 10 visit Pass 10 visit Pass…" at bounding box center [300, 129] width 363 height 18
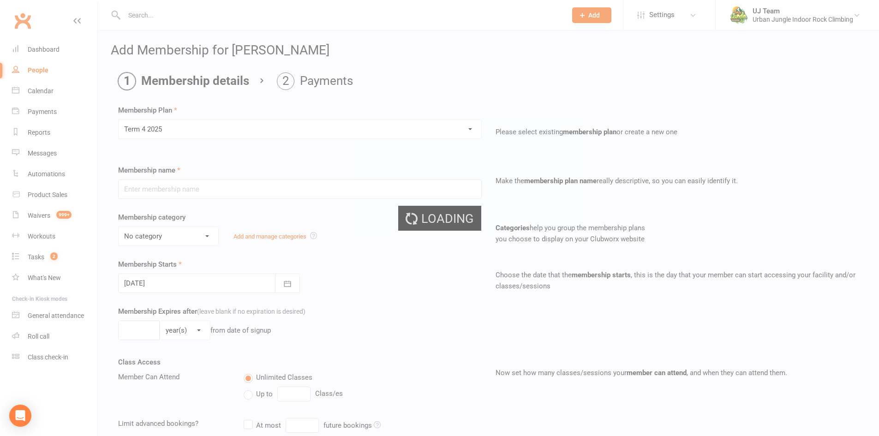
type input "Term 4 2025"
select select "7"
type input "[DATE]"
type input "12"
select select "1"
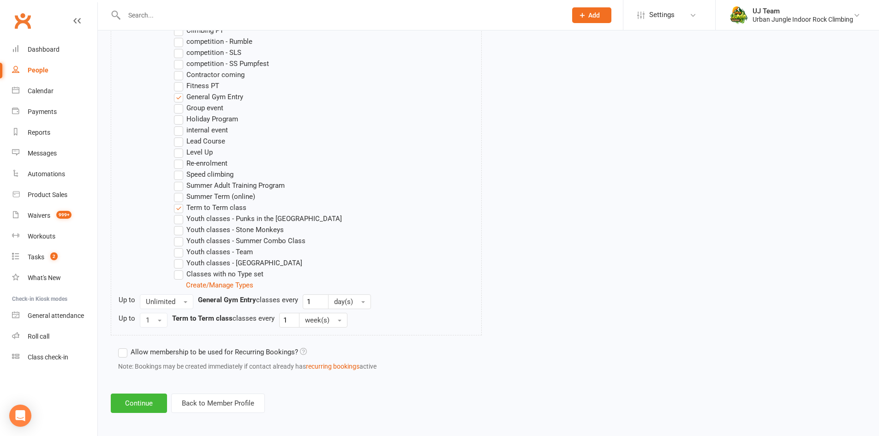
scroll to position [549, 0]
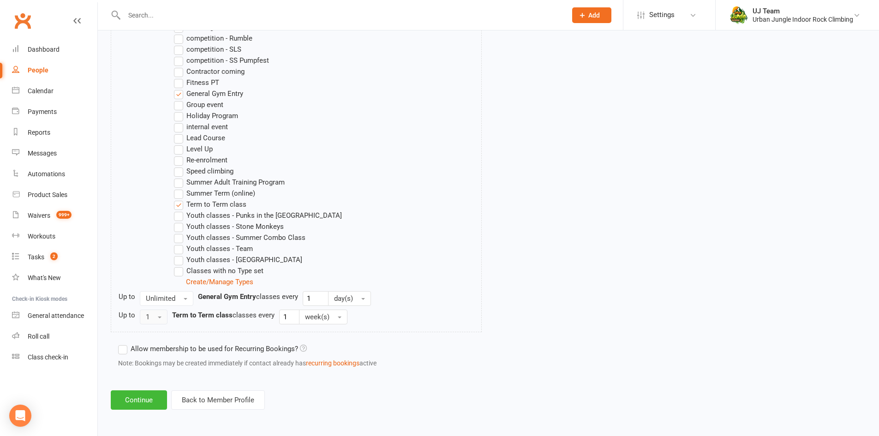
click at [158, 319] on button "1" at bounding box center [154, 317] width 28 height 15
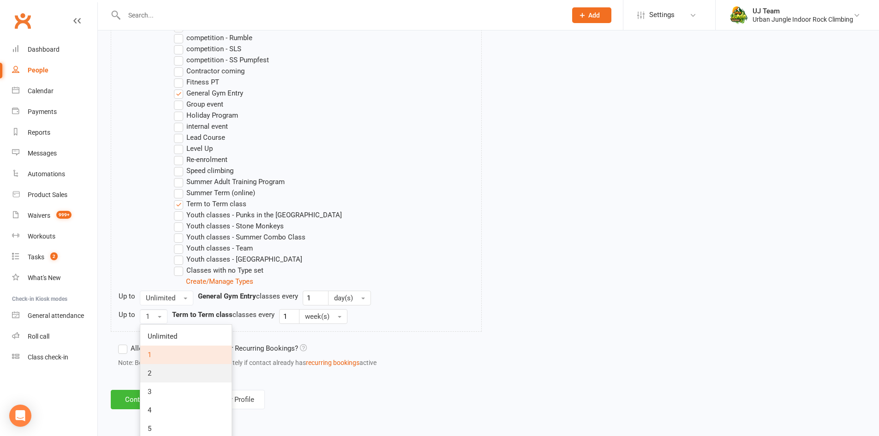
click at [175, 370] on link "2" at bounding box center [185, 373] width 91 height 18
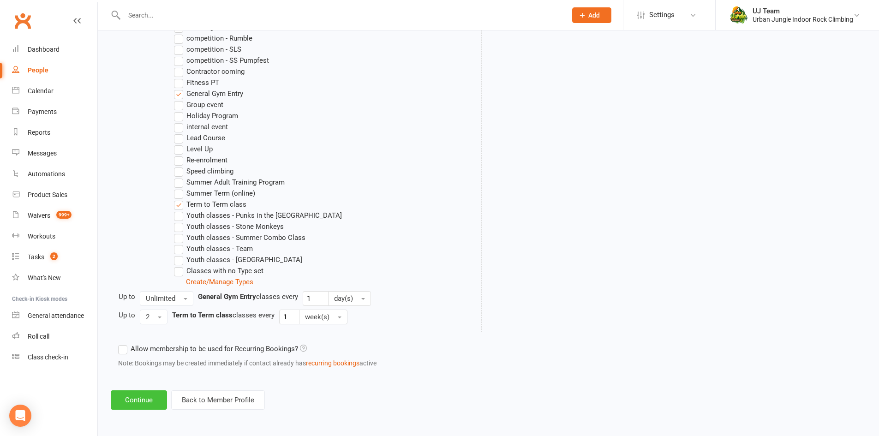
click at [152, 398] on button "Continue" at bounding box center [139, 400] width 56 height 19
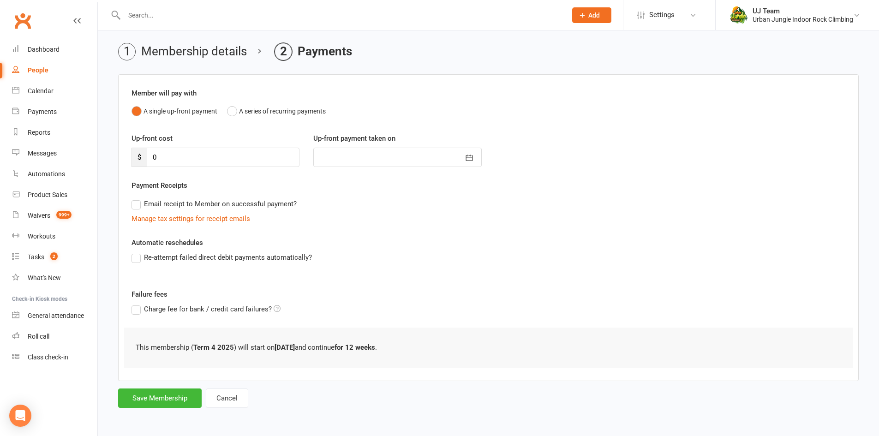
scroll to position [0, 0]
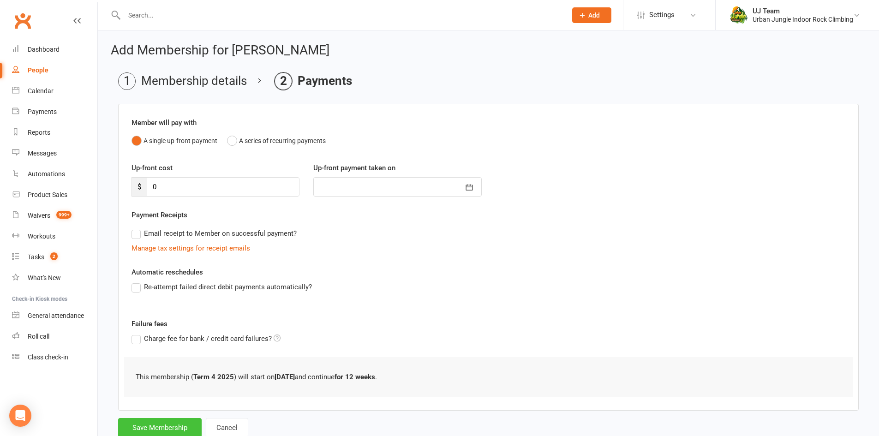
click at [147, 426] on button "Save Membership" at bounding box center [160, 427] width 84 height 19
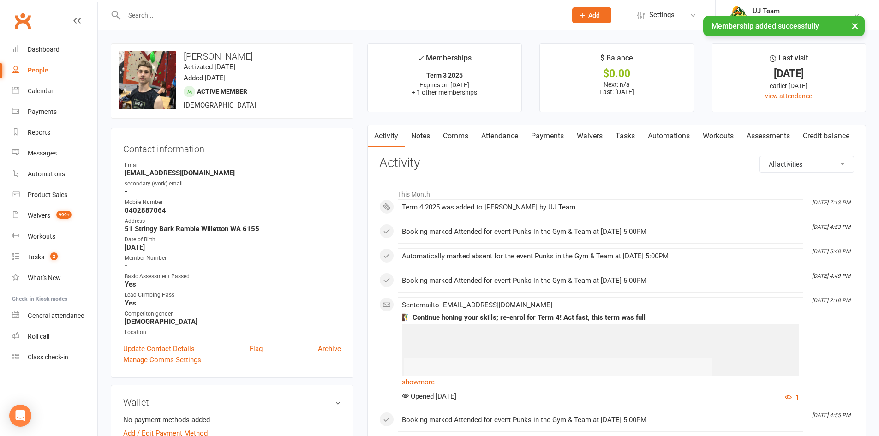
click at [511, 135] on link "Attendance" at bounding box center [500, 136] width 50 height 21
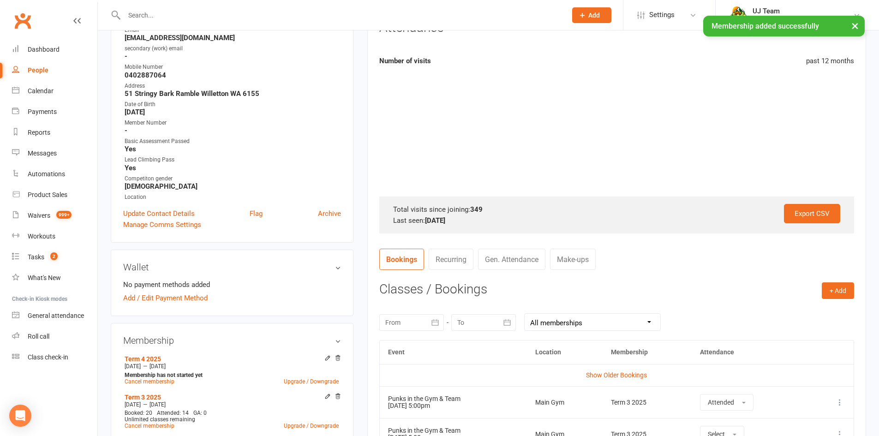
scroll to position [138, 0]
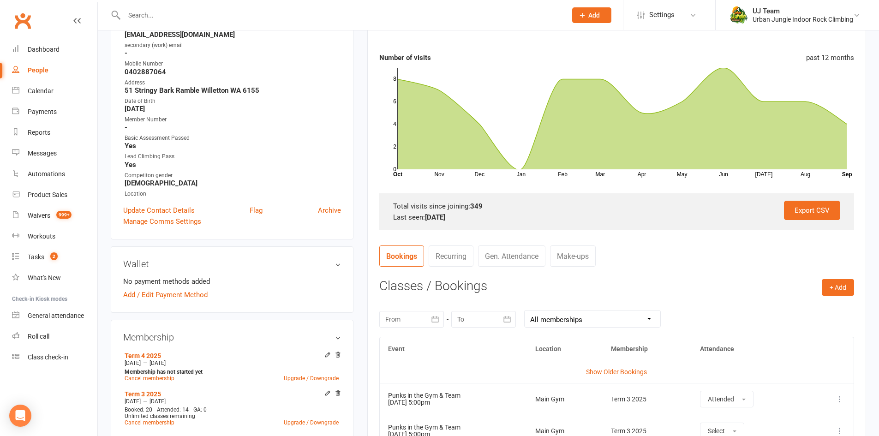
click at [851, 299] on div "+ Add Book Event Add Appointment Book a Friend Classes / Bookings [DATE] Sun Mo…" at bounding box center [616, 424] width 475 height 291
click at [844, 288] on button "+ Add" at bounding box center [838, 287] width 32 height 17
click at [817, 312] on link "Book Event" at bounding box center [808, 308] width 91 height 18
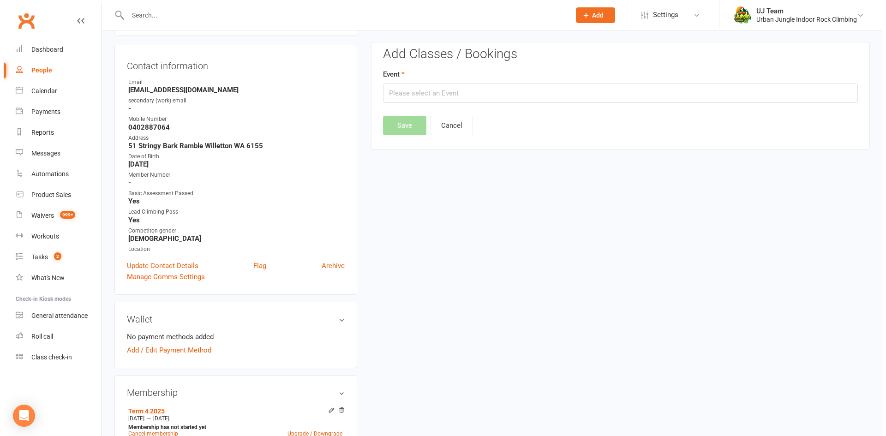
scroll to position [79, 0]
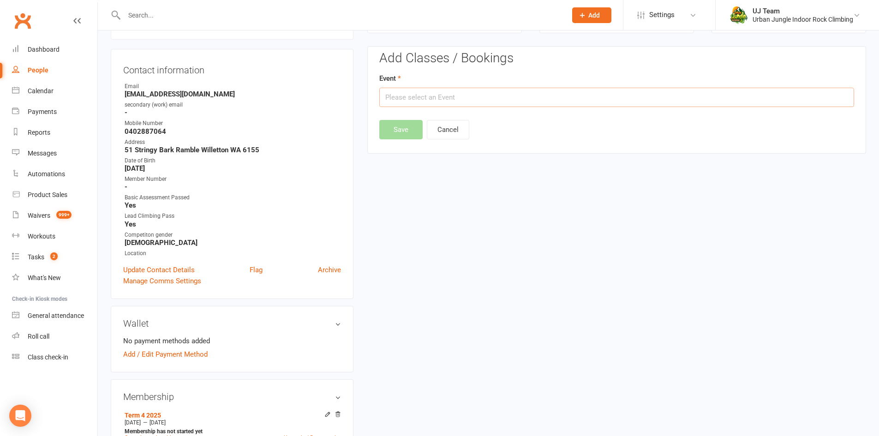
click at [408, 96] on input "text" at bounding box center [616, 97] width 475 height 19
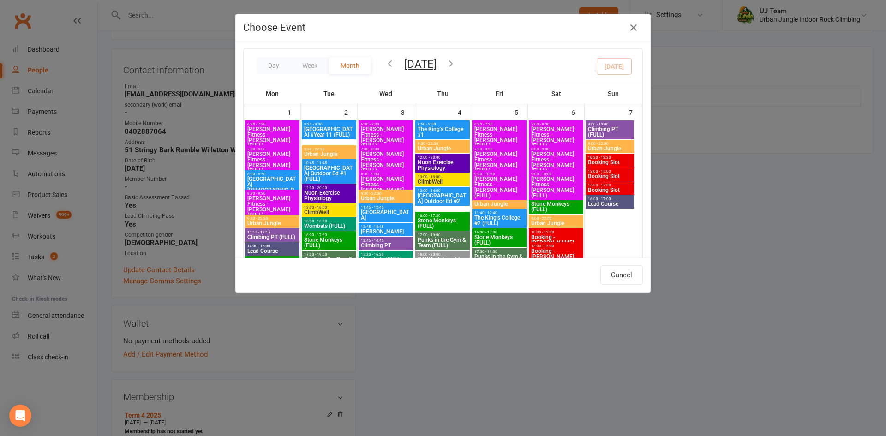
click at [456, 63] on icon "button" at bounding box center [451, 63] width 10 height 10
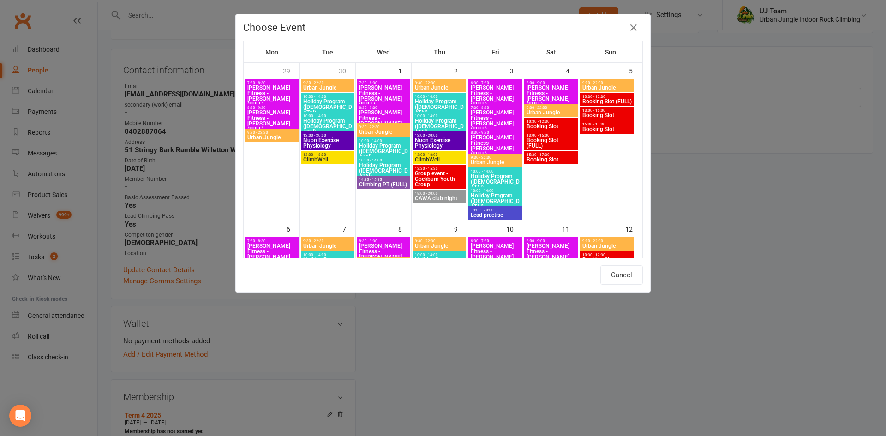
scroll to position [277, 0]
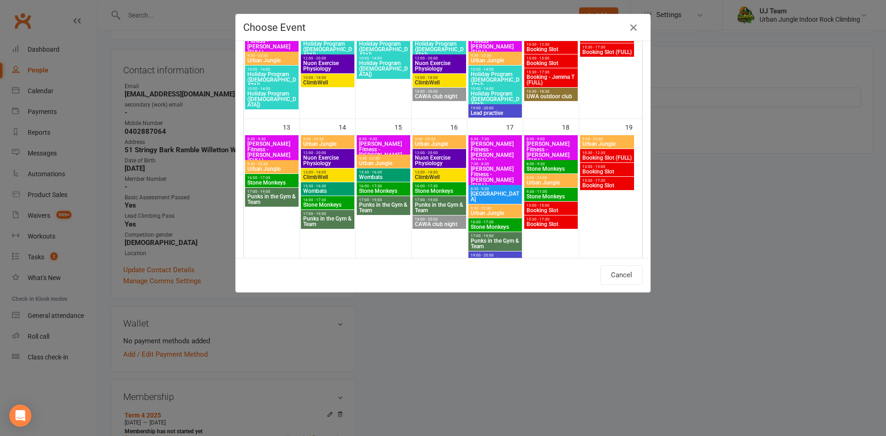
click at [329, 222] on span "Punks in the Gym & Team" at bounding box center [328, 221] width 50 height 11
type input "Punks in the Gym & Team - [DATE] 5:00:00 PM"
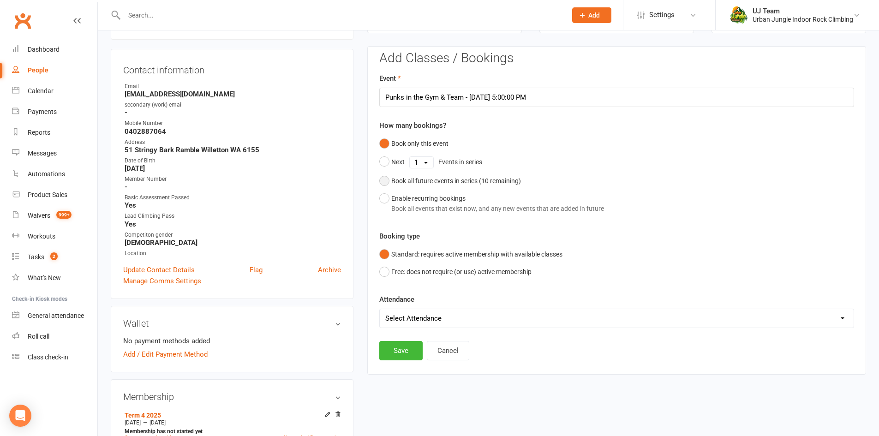
click at [427, 177] on div "Book all future events in series ( 10 remaining)" at bounding box center [456, 181] width 130 height 10
click at [400, 301] on button "Save" at bounding box center [400, 303] width 43 height 19
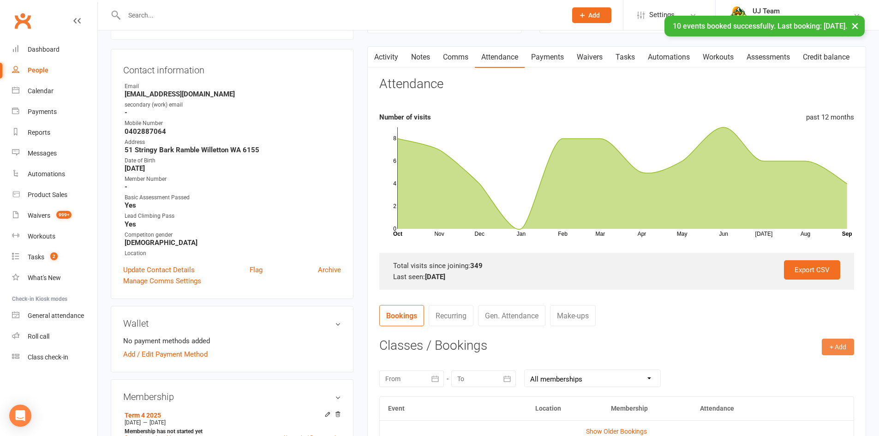
click at [843, 352] on button "+ Add" at bounding box center [838, 347] width 32 height 17
click at [792, 370] on link "Book Event" at bounding box center [808, 368] width 91 height 18
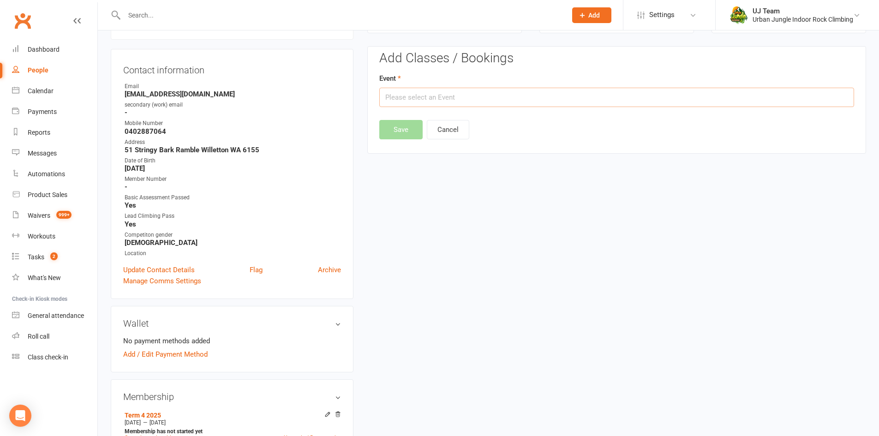
click at [427, 97] on input "text" at bounding box center [616, 97] width 475 height 19
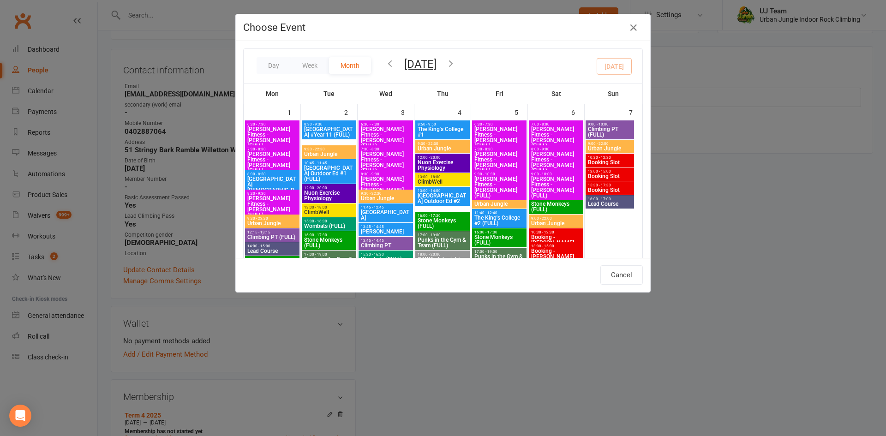
click at [456, 61] on icon "button" at bounding box center [451, 63] width 10 height 10
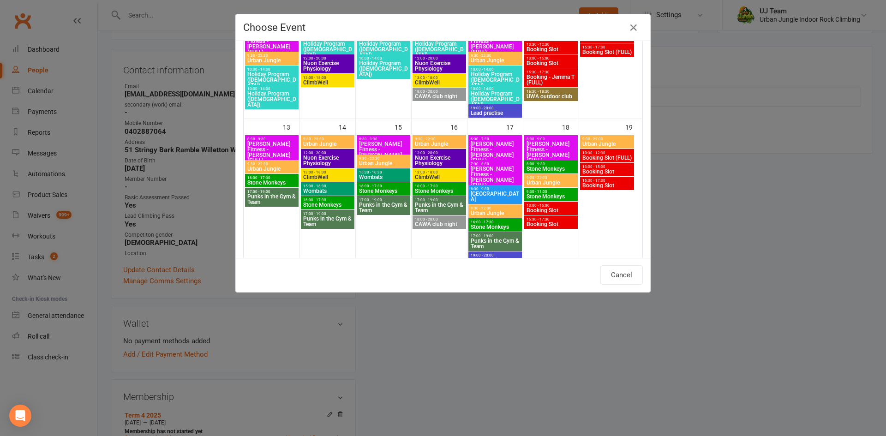
click at [508, 244] on span "Punks in the Gym & Team" at bounding box center [495, 243] width 50 height 11
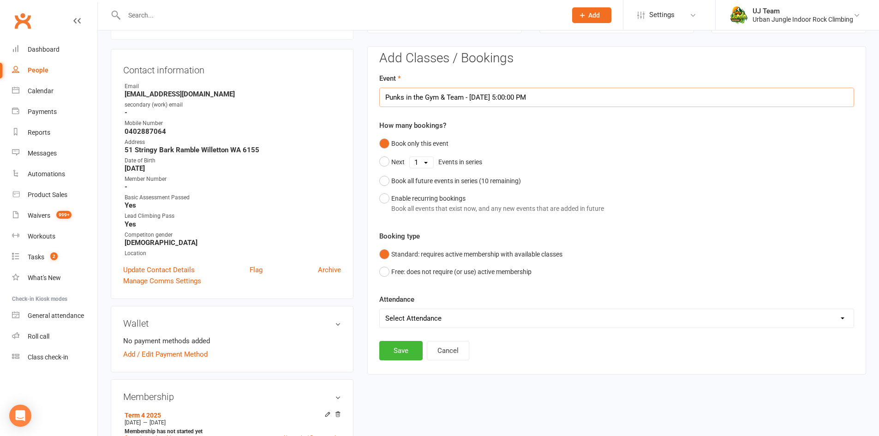
click at [494, 97] on input "Punks in the Gym & Team - [DATE] 5:00:00 PM" at bounding box center [616, 97] width 475 height 19
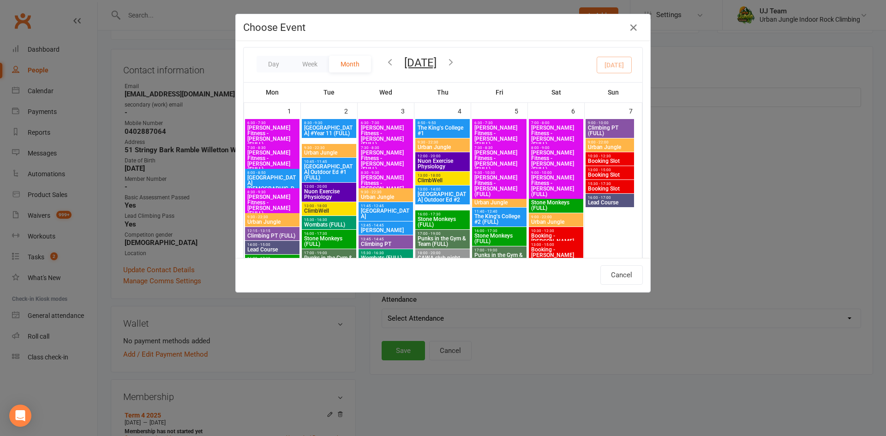
scroll to position [0, 0]
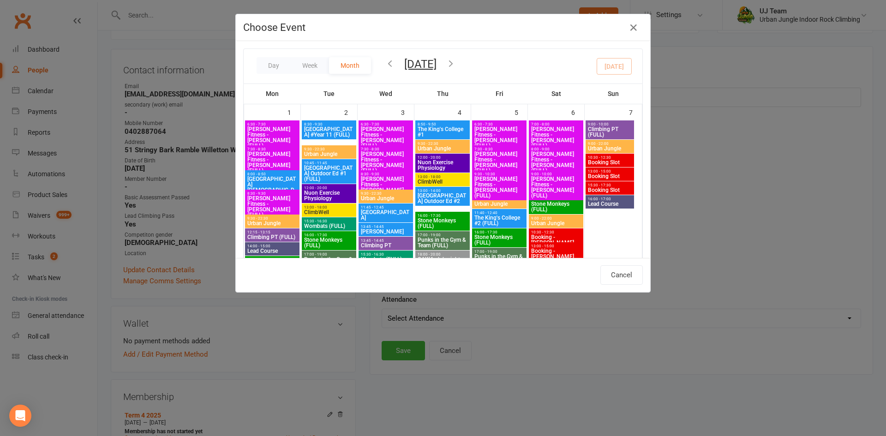
click at [456, 65] on icon "button" at bounding box center [451, 63] width 10 height 10
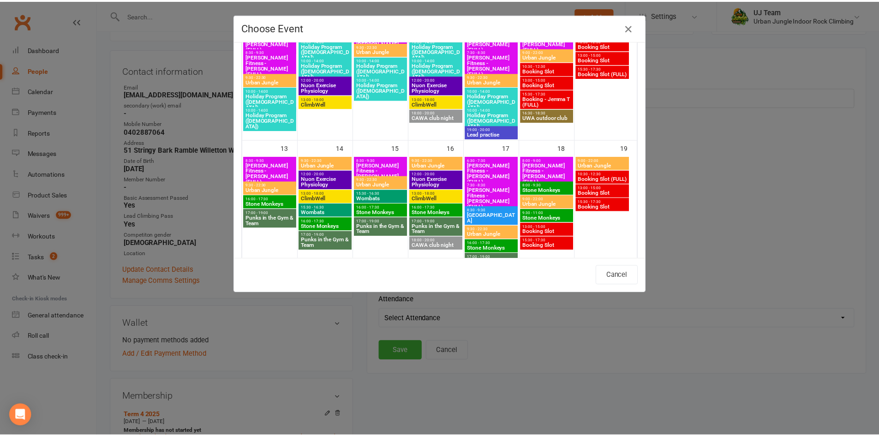
scroll to position [277, 0]
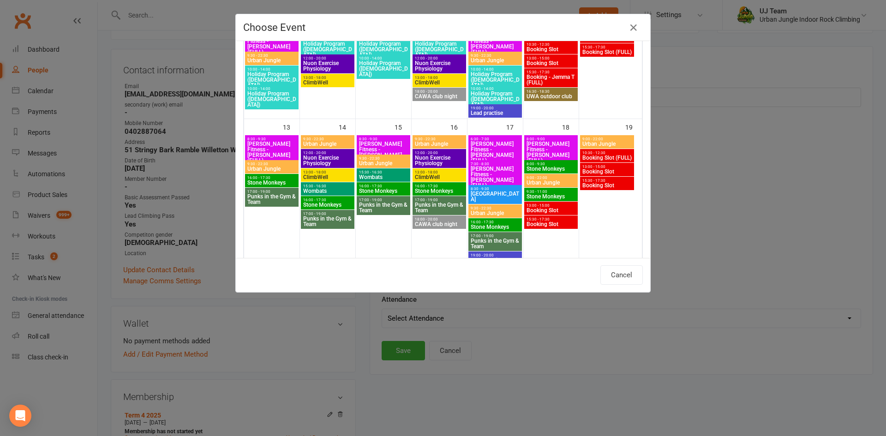
click at [451, 210] on span "Punks in the Gym & Team" at bounding box center [440, 207] width 50 height 11
type input "Punks in the Gym & Team - [DATE] 5:00:00 PM"
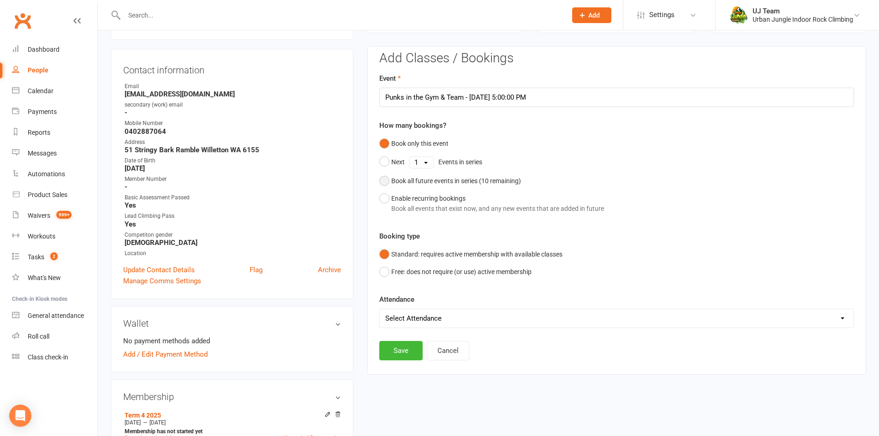
click at [404, 180] on div "Book all future events in series ( 10 remaining)" at bounding box center [456, 181] width 130 height 10
click at [399, 306] on button "Save" at bounding box center [400, 303] width 43 height 19
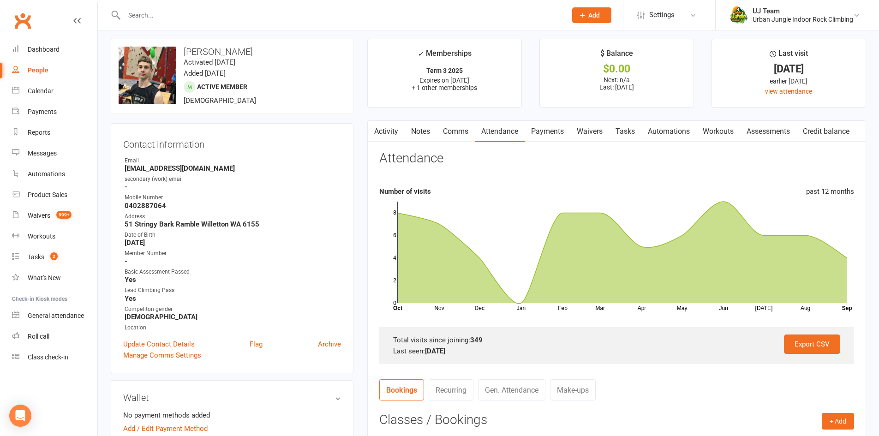
scroll to position [0, 0]
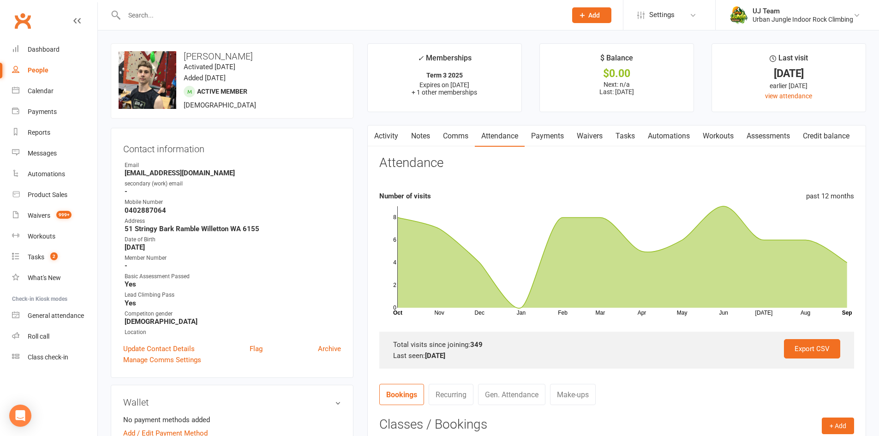
click at [199, 50] on div "upload photo change photo [PERSON_NAME] Activated [DATE] Added [DATE] Active me…" at bounding box center [232, 80] width 243 height 75
drag, startPoint x: 199, startPoint y: 50, endPoint x: 200, endPoint y: 56, distance: 6.1
click at [200, 51] on div "upload photo change photo [PERSON_NAME] Activated [DATE] Added [DATE] Active me…" at bounding box center [232, 80] width 243 height 75
click at [200, 56] on h3 "[PERSON_NAME]" at bounding box center [232, 56] width 227 height 10
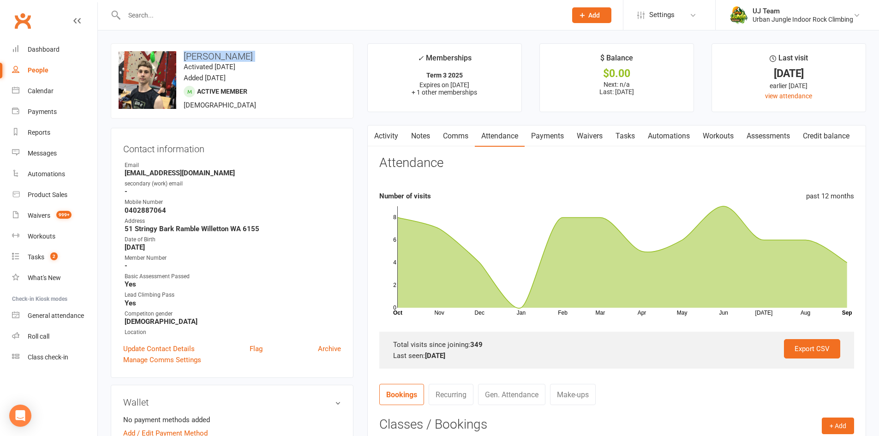
click at [200, 56] on h3 "[PERSON_NAME]" at bounding box center [232, 56] width 227 height 10
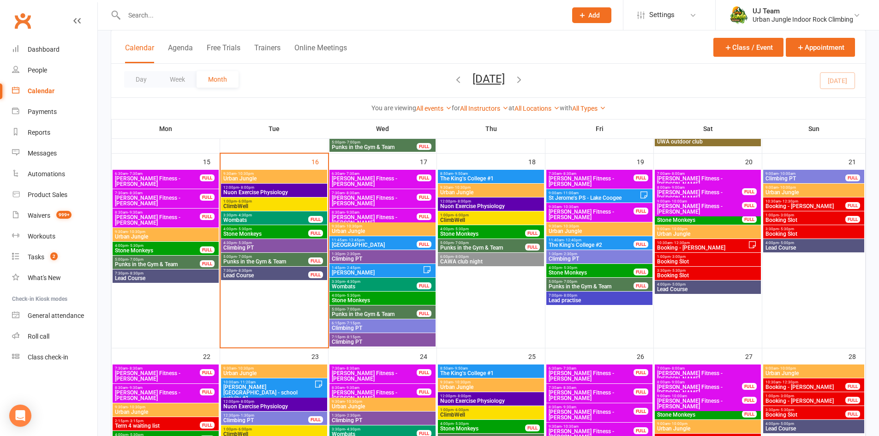
scroll to position [349, 0]
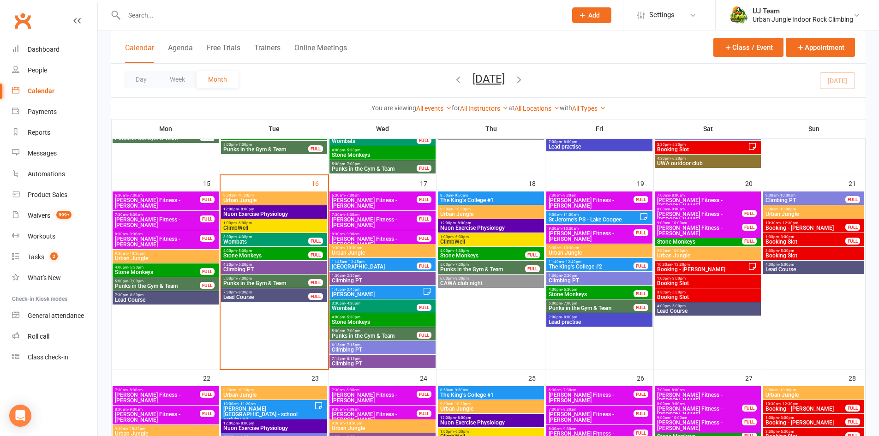
click at [273, 296] on span "Lead Course" at bounding box center [266, 297] width 86 height 6
